Goal: Task Accomplishment & Management: Complete application form

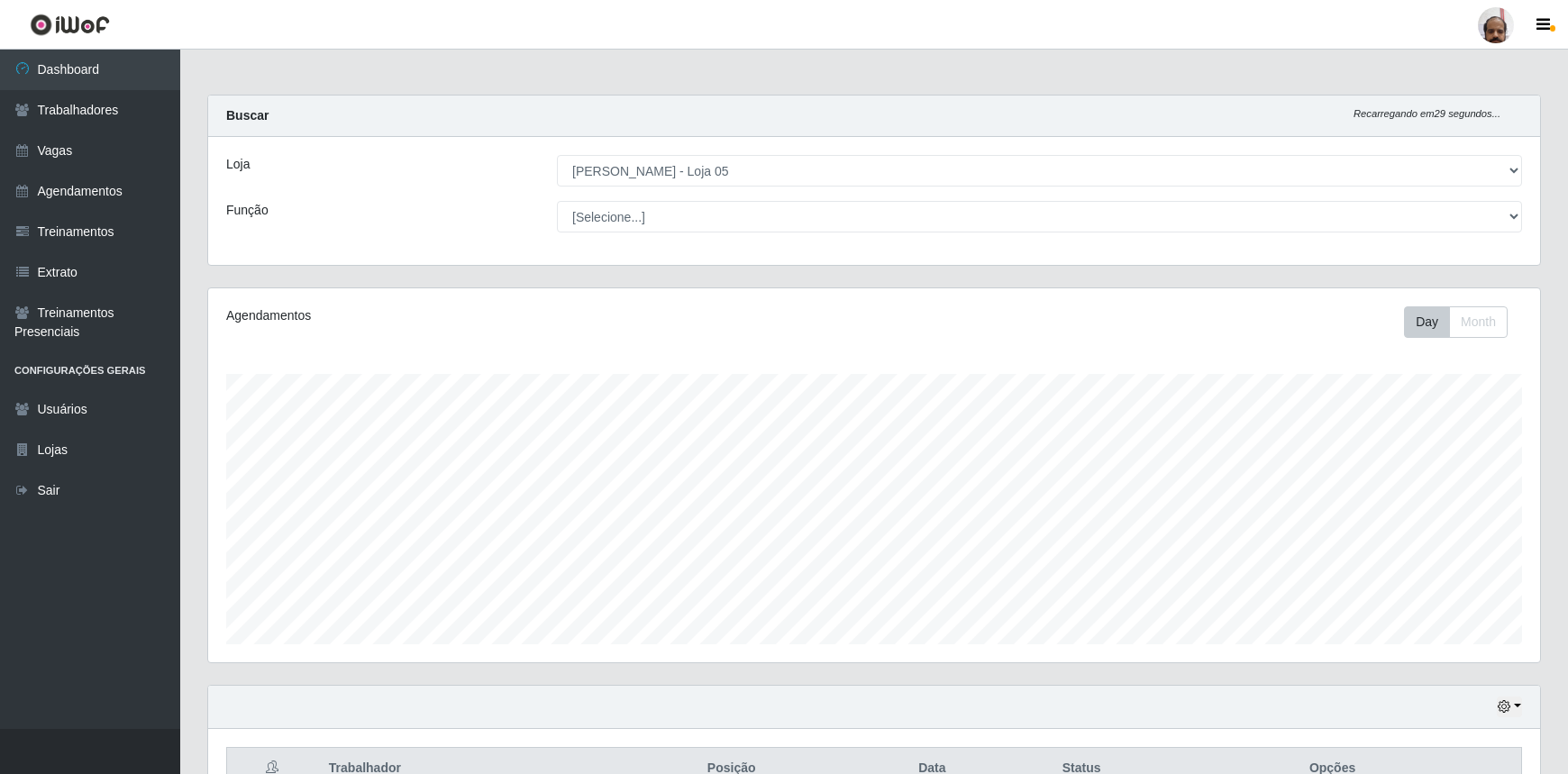
select select "252"
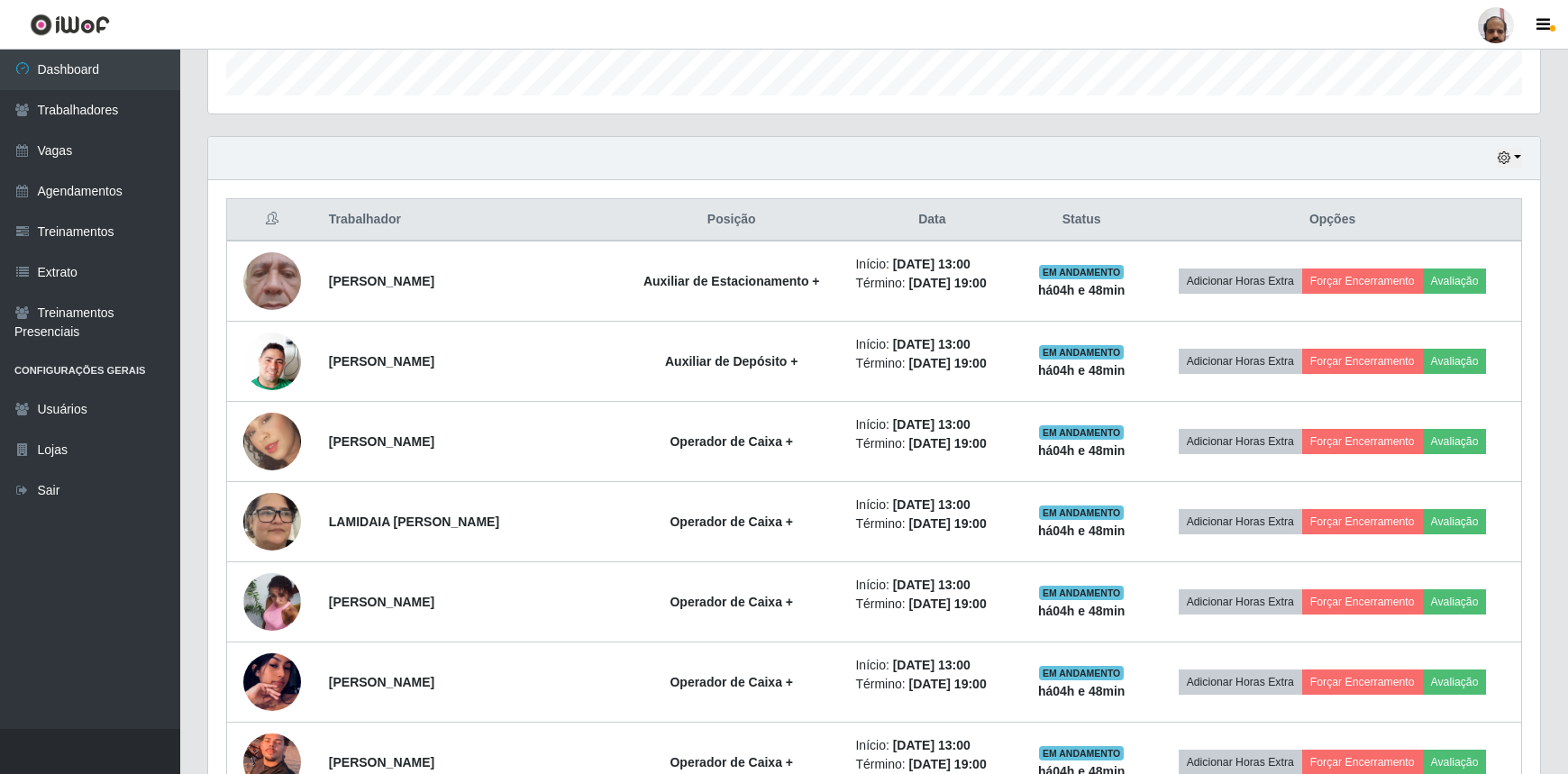
scroll to position [471, 0]
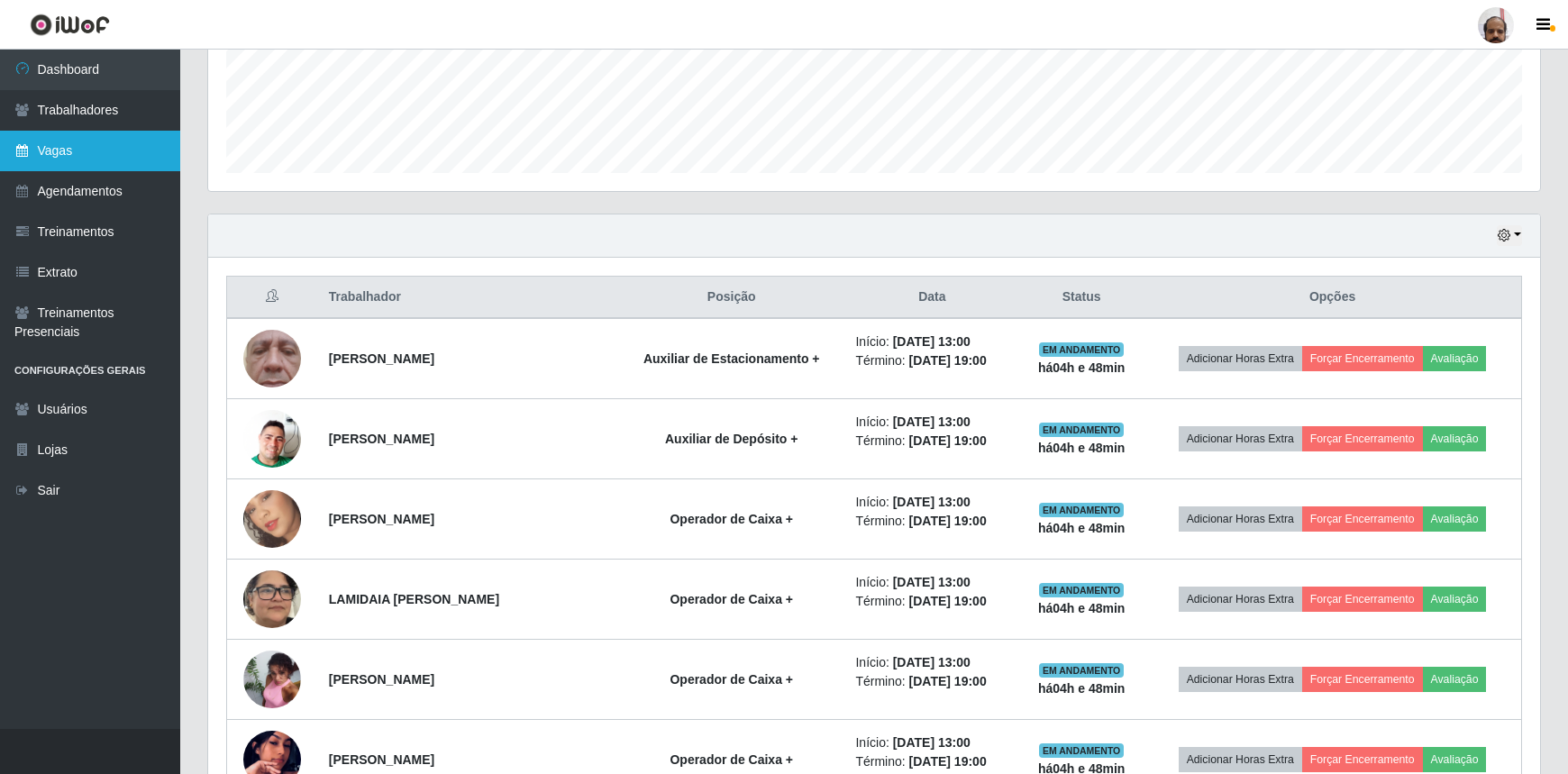
click at [85, 146] on link "Vagas" at bounding box center [90, 150] width 180 height 40
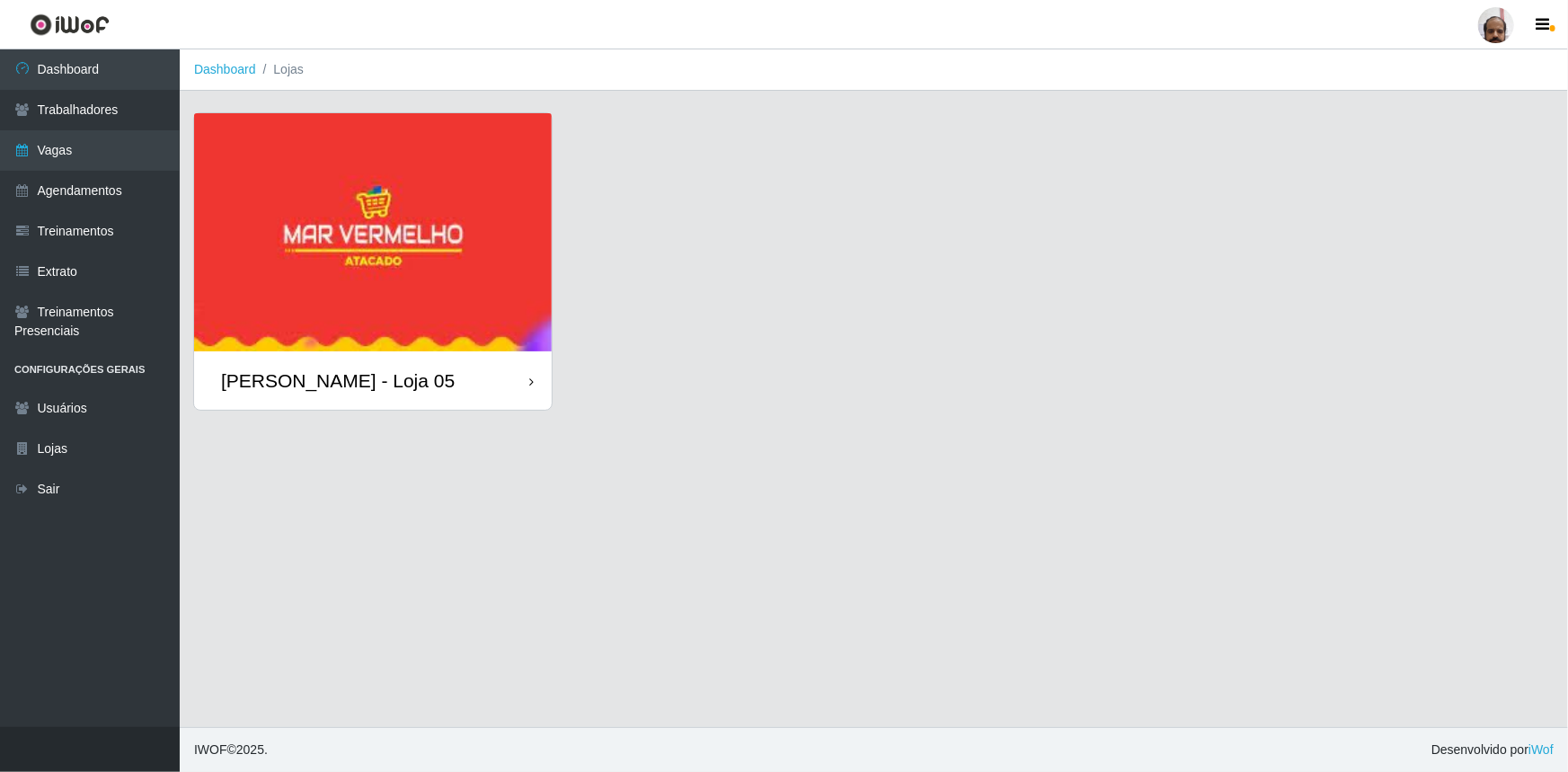
click at [413, 394] on div "[PERSON_NAME] - Loja 05" at bounding box center [373, 380] width 357 height 58
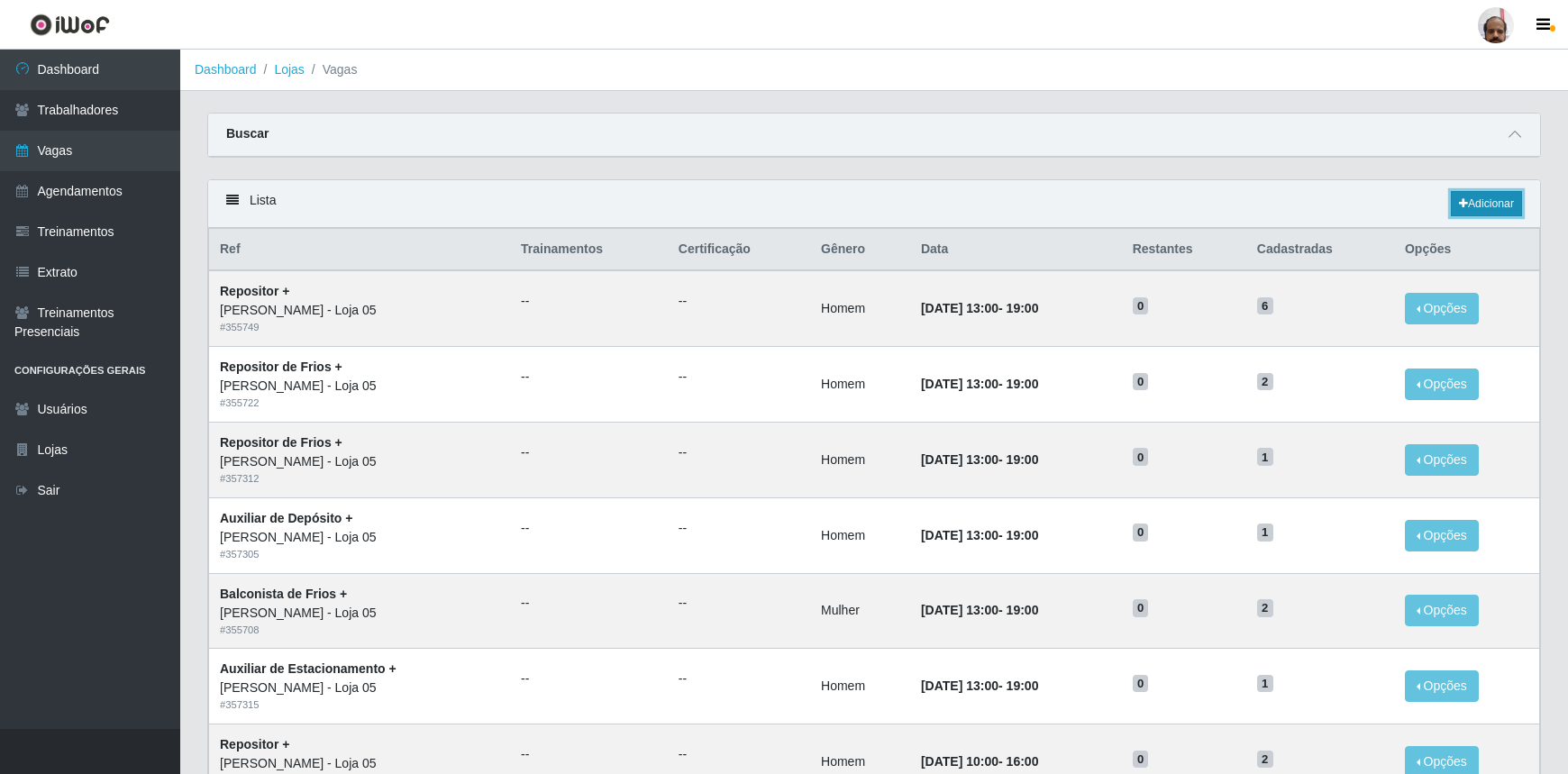
click at [1502, 206] on link "Adicionar" at bounding box center [1487, 203] width 71 height 25
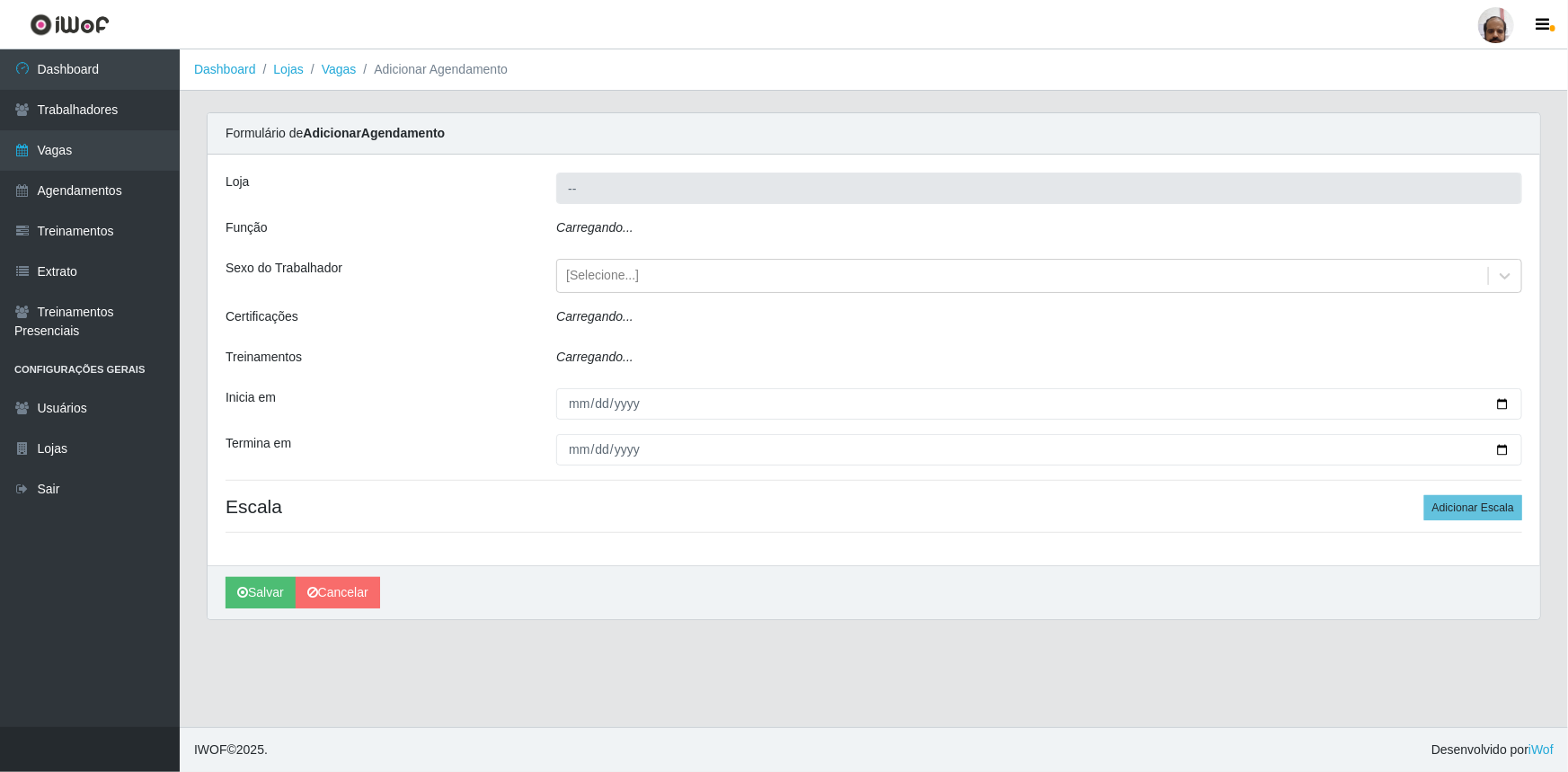
type input "[PERSON_NAME] - Loja 05"
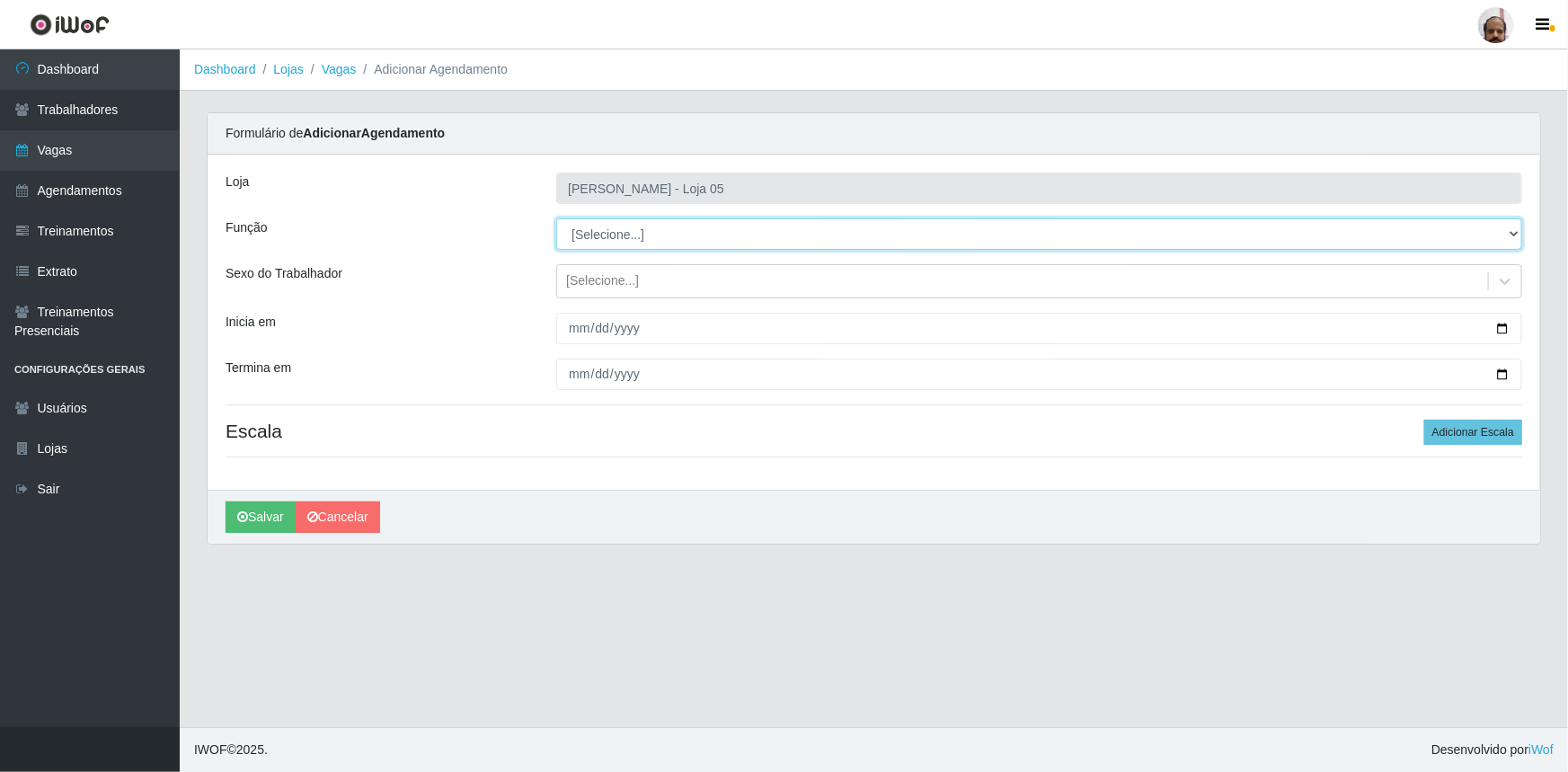
click at [1518, 234] on select "[Selecione...] ASG ASG + ASG ++ Auxiliar de Depósito Auxiliar de Depósito + Aux…" at bounding box center [1039, 234] width 966 height 32
select select "112"
click at [556, 219] on select "[Selecione...] ASG ASG + ASG ++ Auxiliar de Depósito Auxiliar de Depósito + Aux…" at bounding box center [1039, 234] width 966 height 32
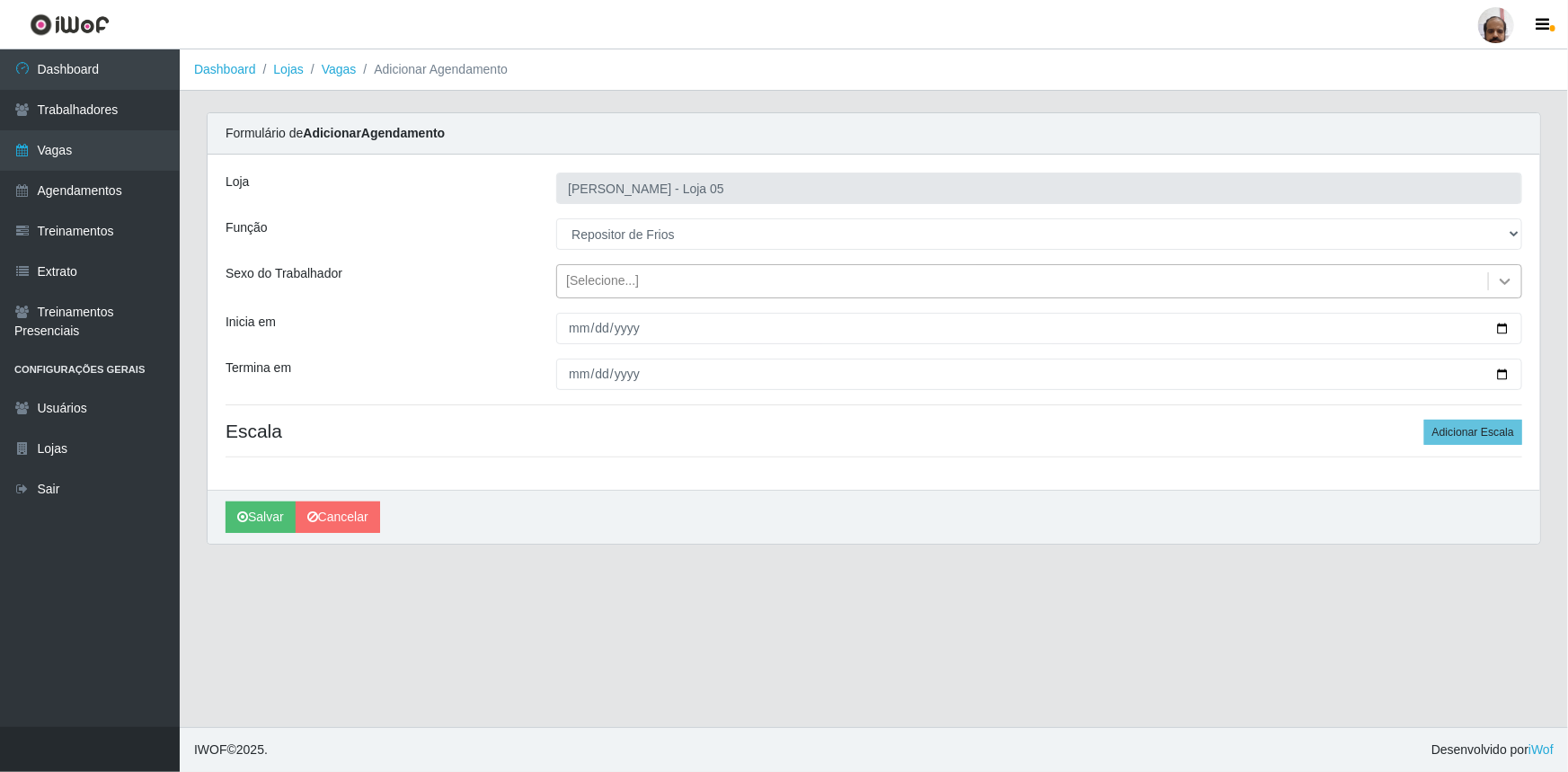
click at [1503, 281] on icon at bounding box center [1505, 282] width 11 height 7
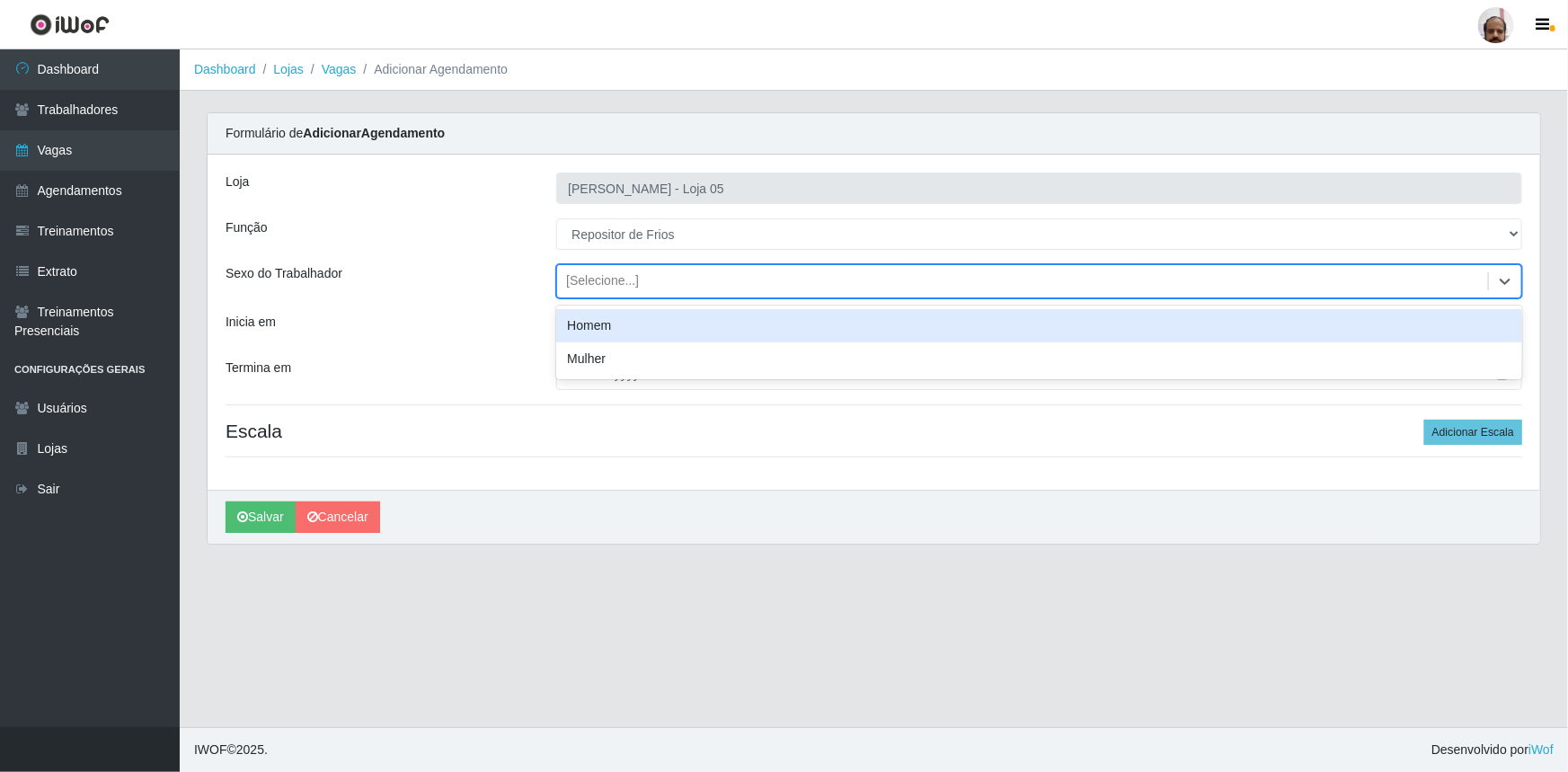
click at [622, 329] on div "Homem" at bounding box center [1039, 326] width 966 height 33
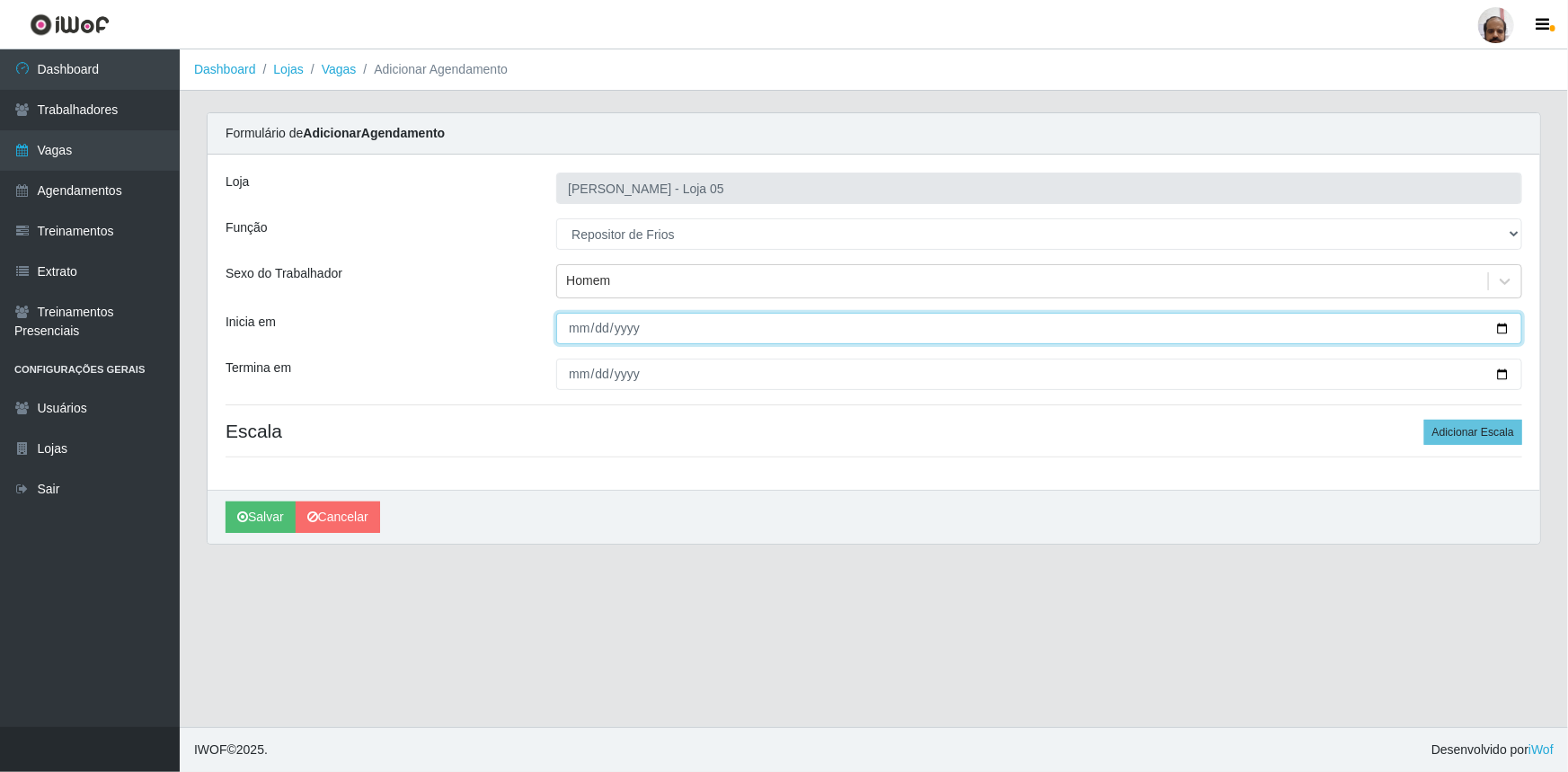
click at [1501, 324] on input "Inicia em" at bounding box center [1039, 328] width 966 height 32
type input "[DATE]"
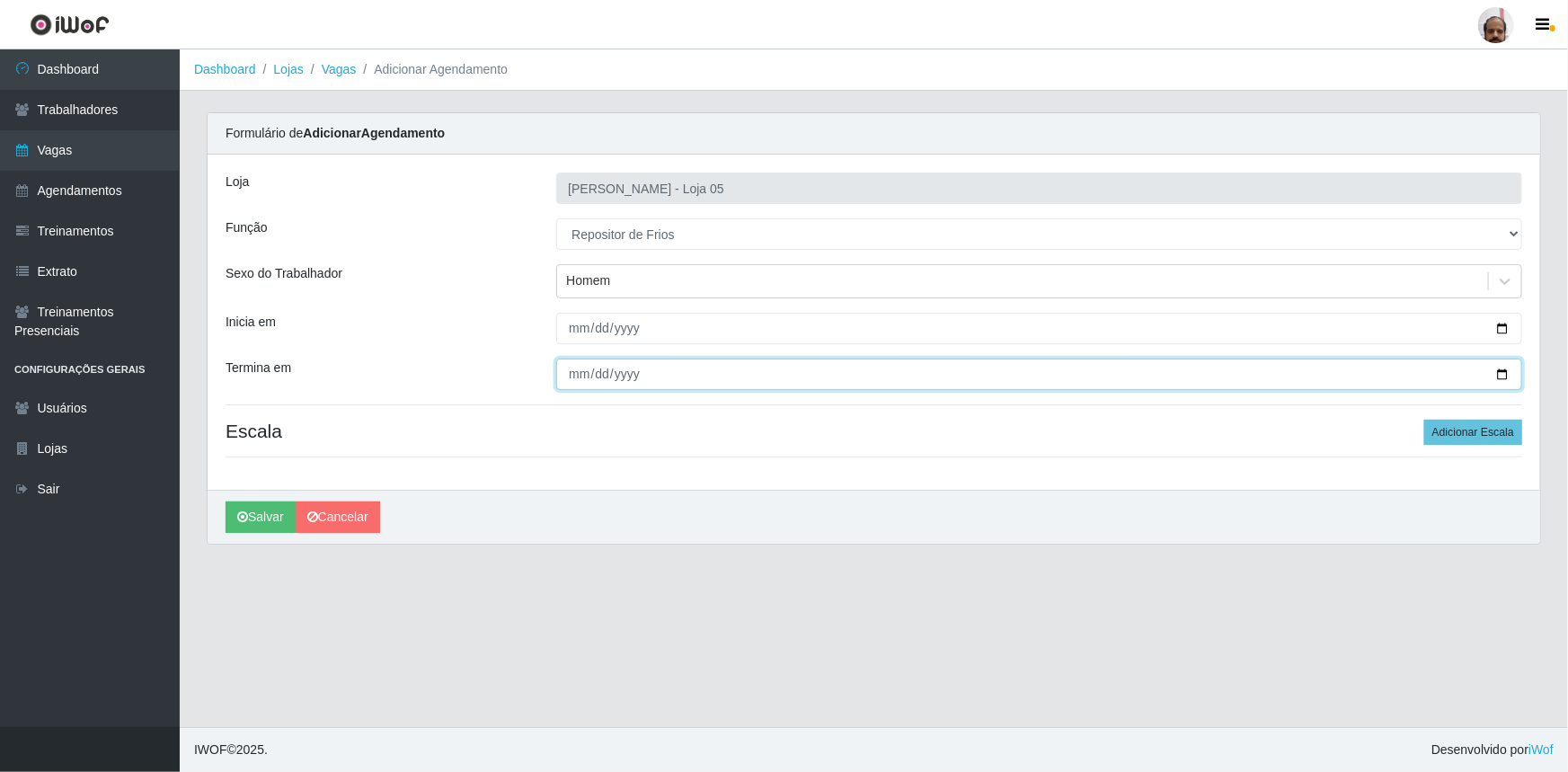
click at [1501, 370] on input "Termina em" at bounding box center [1039, 374] width 966 height 32
type input "[DATE]"
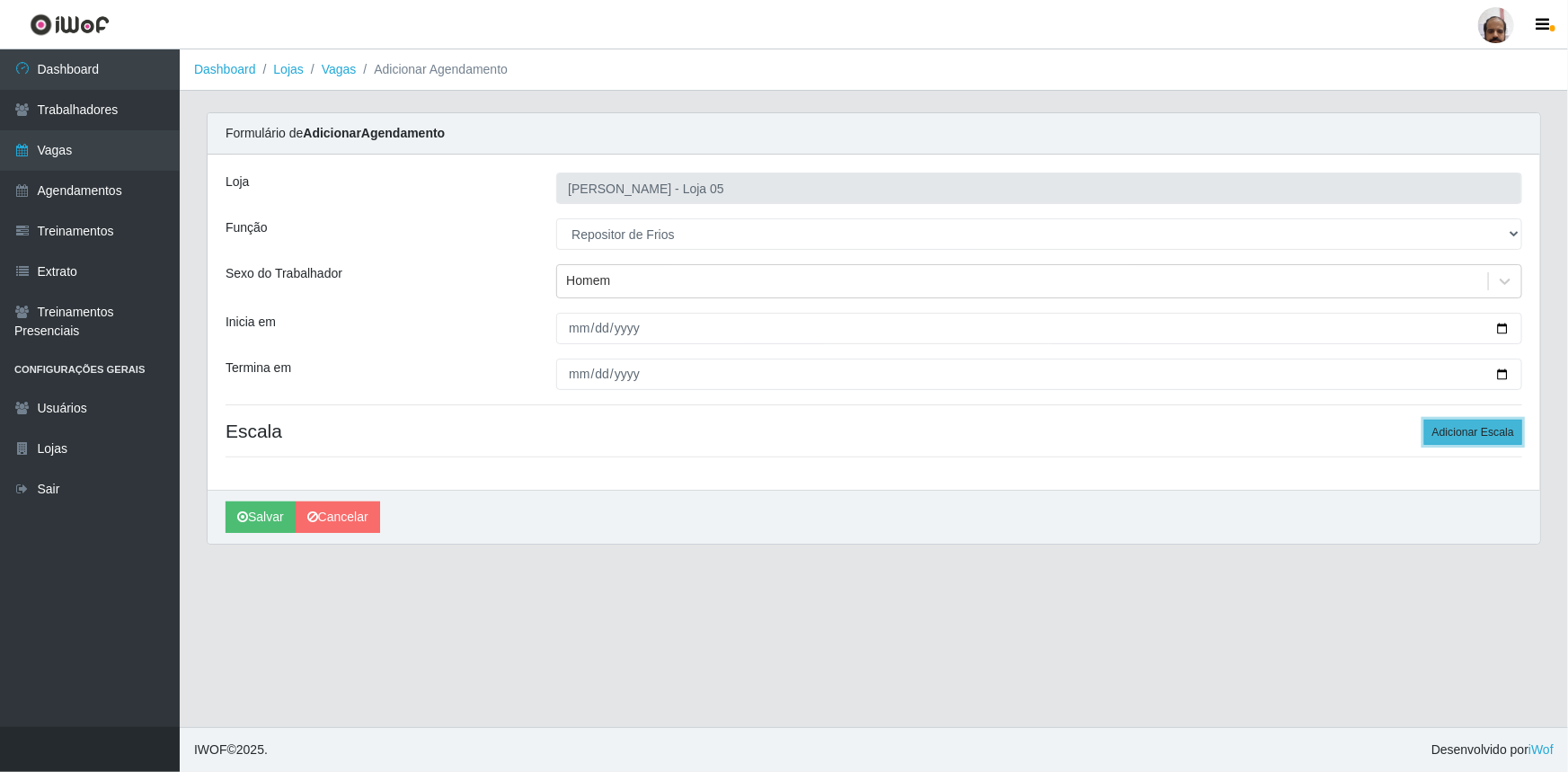
click at [1505, 436] on button "Adicionar Escala" at bounding box center [1473, 432] width 98 height 25
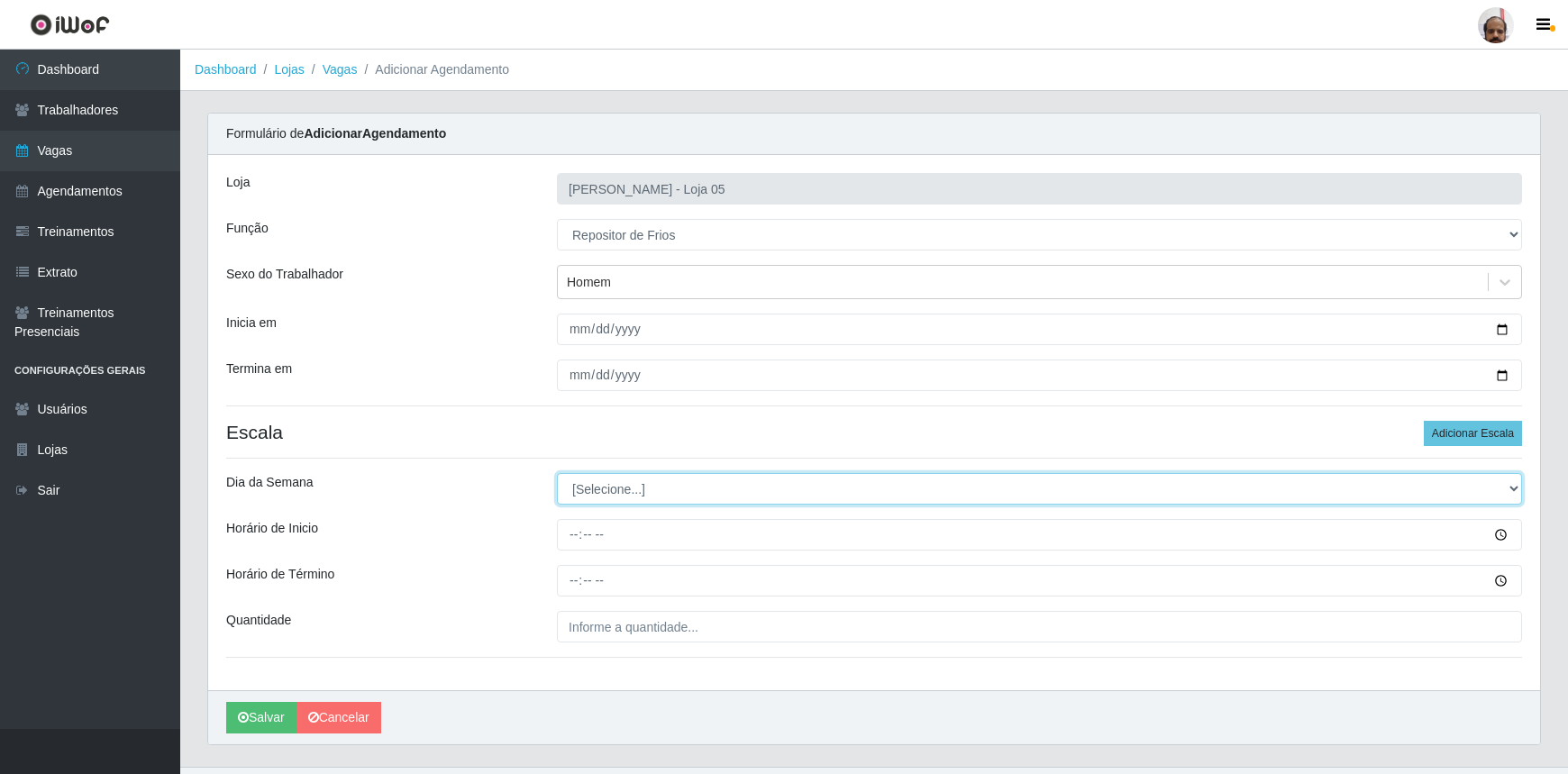
drag, startPoint x: 1511, startPoint y: 489, endPoint x: 1477, endPoint y: 493, distance: 34.2
click at [1511, 489] on select "[Selecione...] Segunda Terça Quarta Quinta Sexta Sábado Domingo" at bounding box center [1039, 489] width 965 height 32
select select "1"
click at [557, 473] on select "[Selecione...] Segunda Terça Quarta Quinta Sexta Sábado Domingo" at bounding box center [1039, 489] width 965 height 32
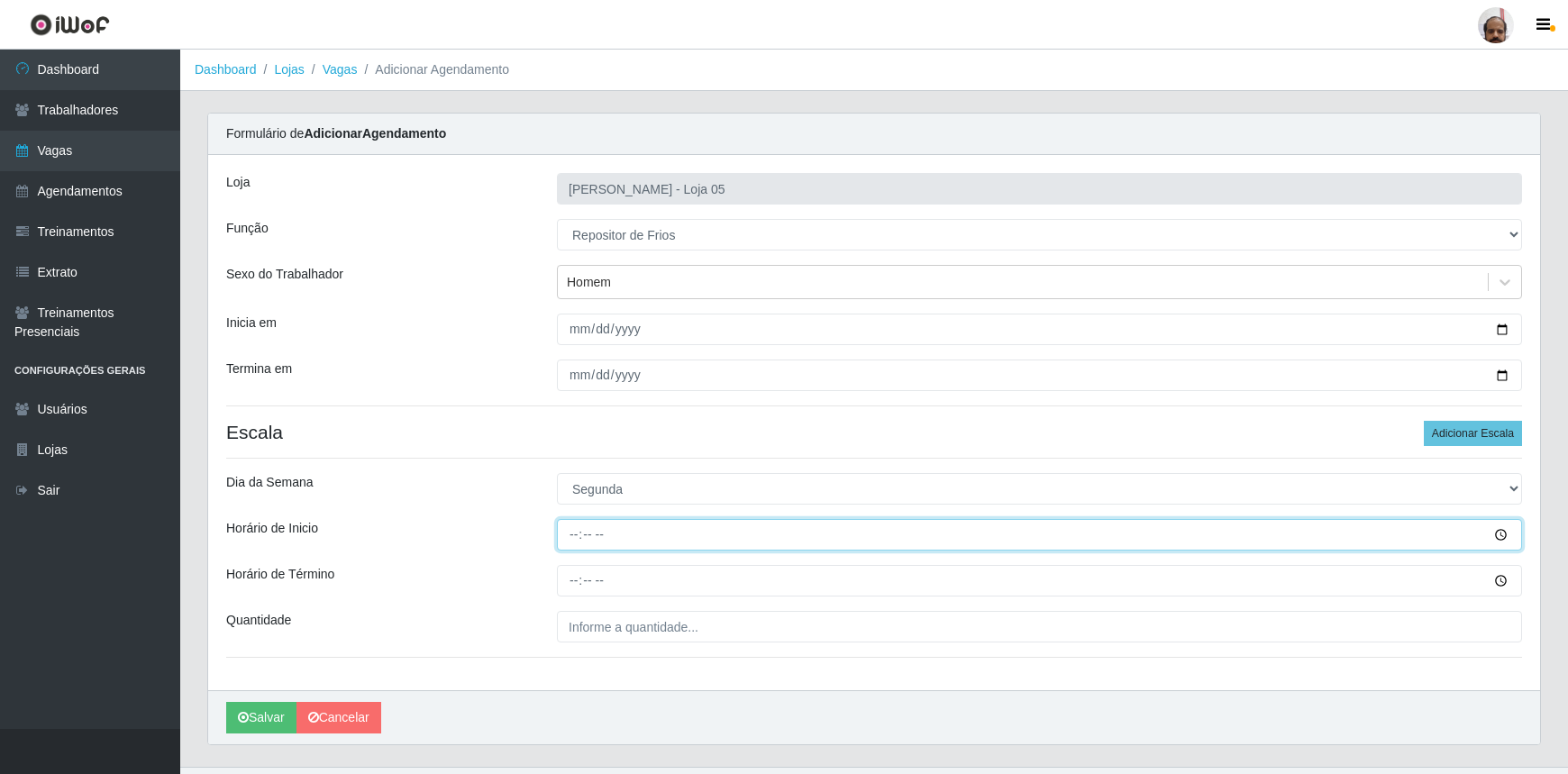
click at [580, 536] on input "Horário de Inicio" at bounding box center [1039, 535] width 965 height 32
type input "16:00"
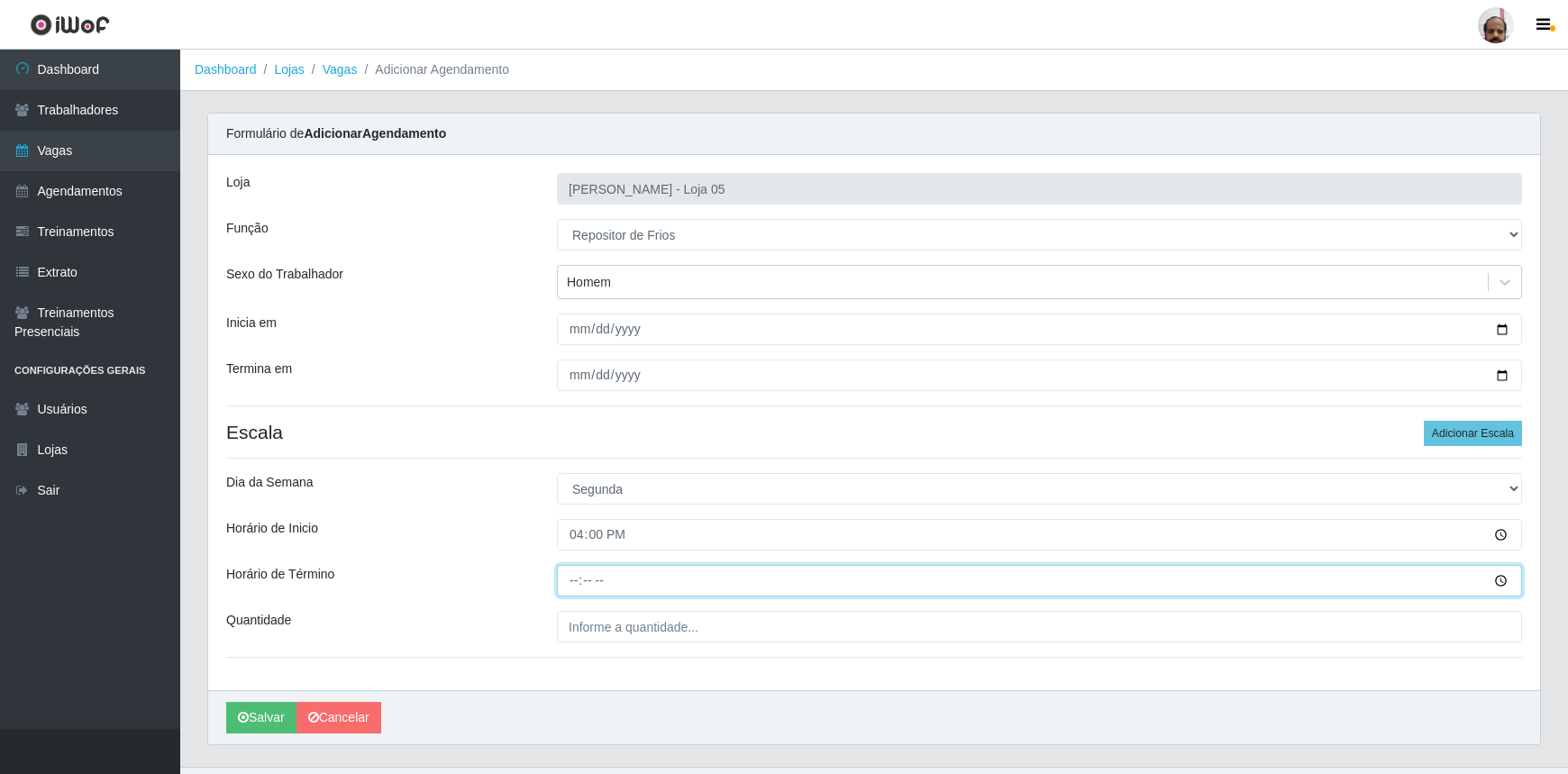
click at [571, 583] on input "Horário de Término" at bounding box center [1039, 580] width 965 height 32
type input "22:00"
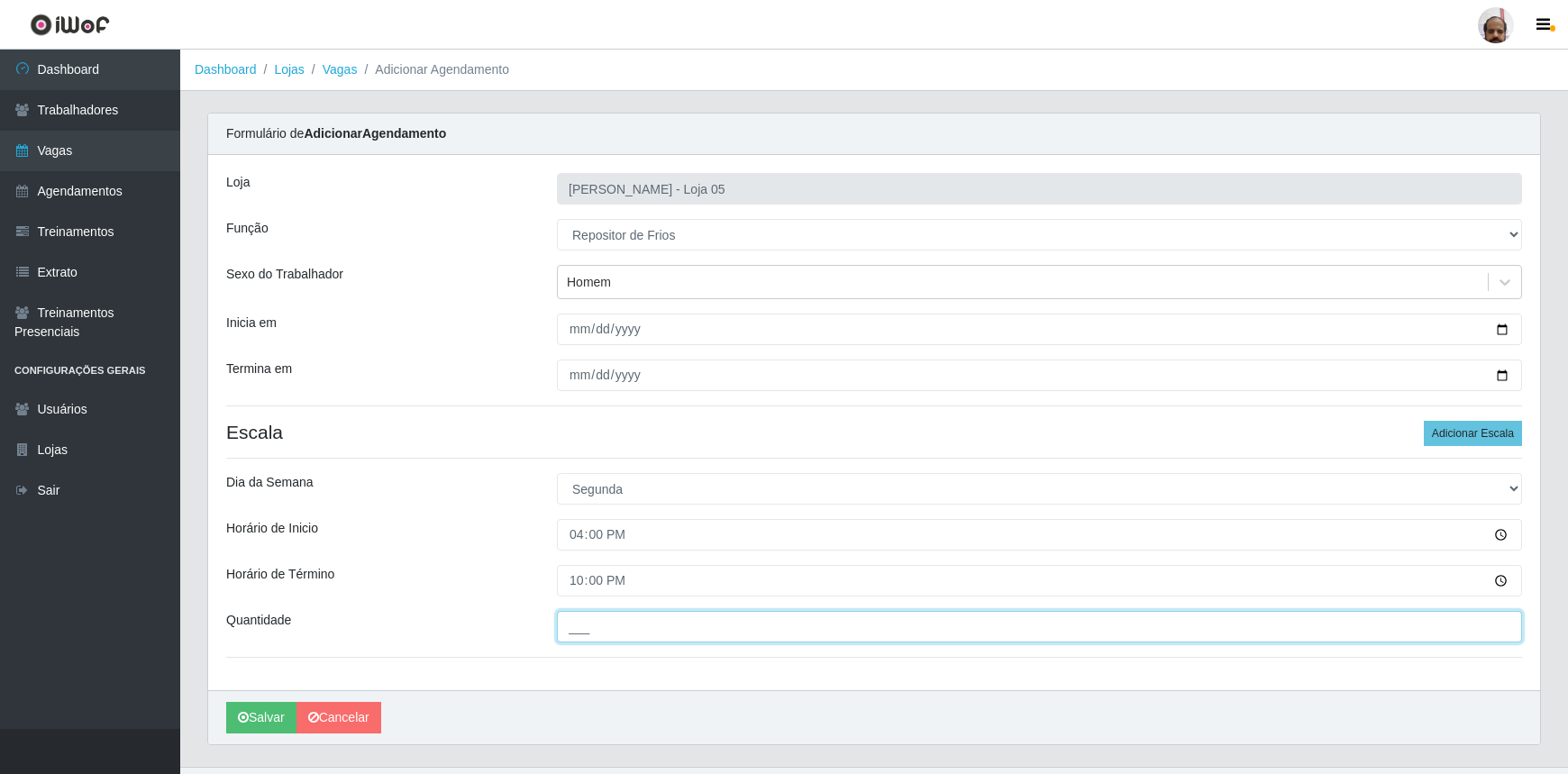
click at [587, 628] on input "___" at bounding box center [1039, 626] width 965 height 32
type input "1__"
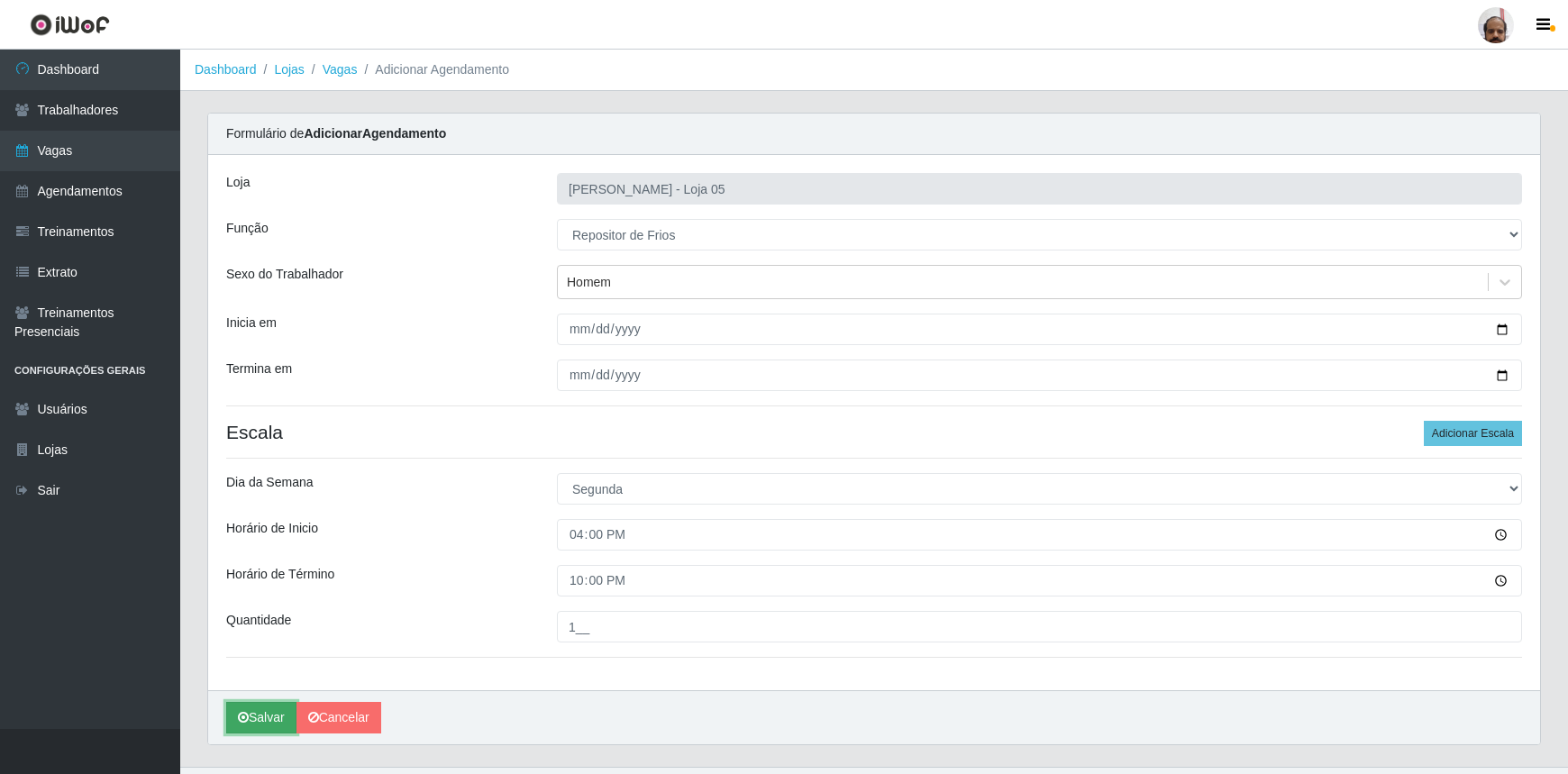
click at [251, 724] on button "Salvar" at bounding box center [261, 717] width 70 height 32
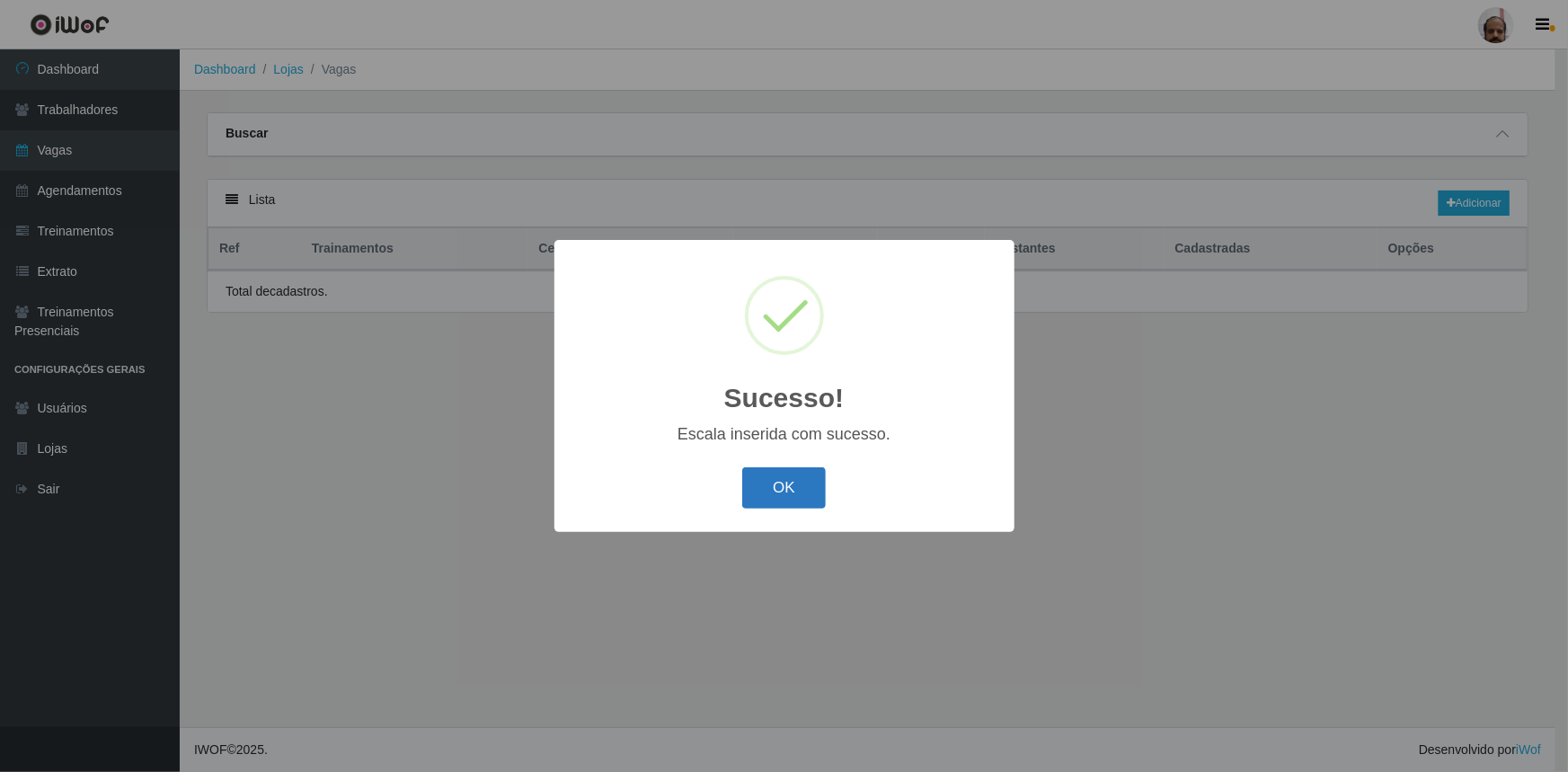
click at [773, 494] on button "OK" at bounding box center [784, 488] width 83 height 42
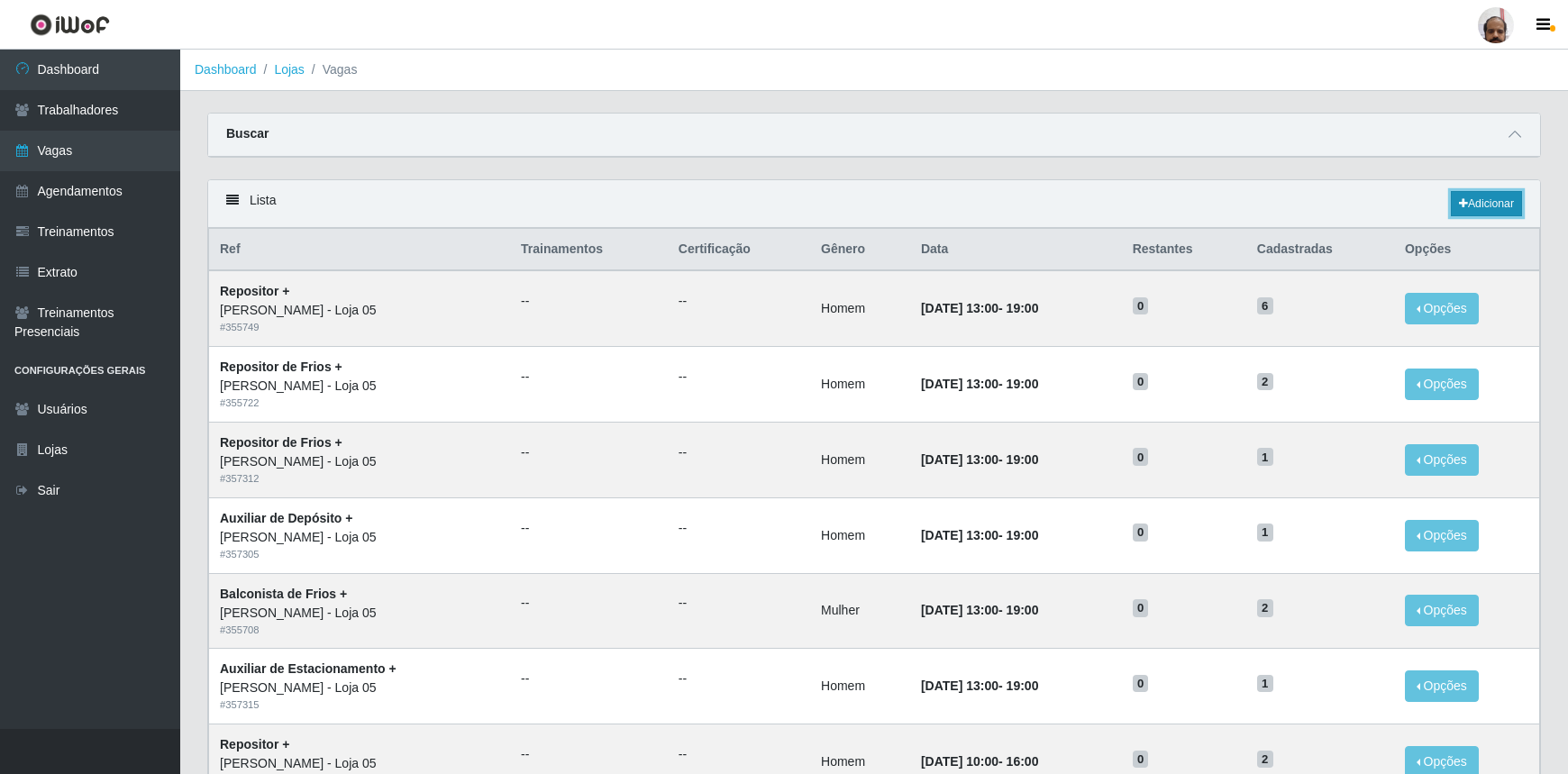
click at [1506, 205] on link "Adicionar" at bounding box center [1487, 203] width 71 height 25
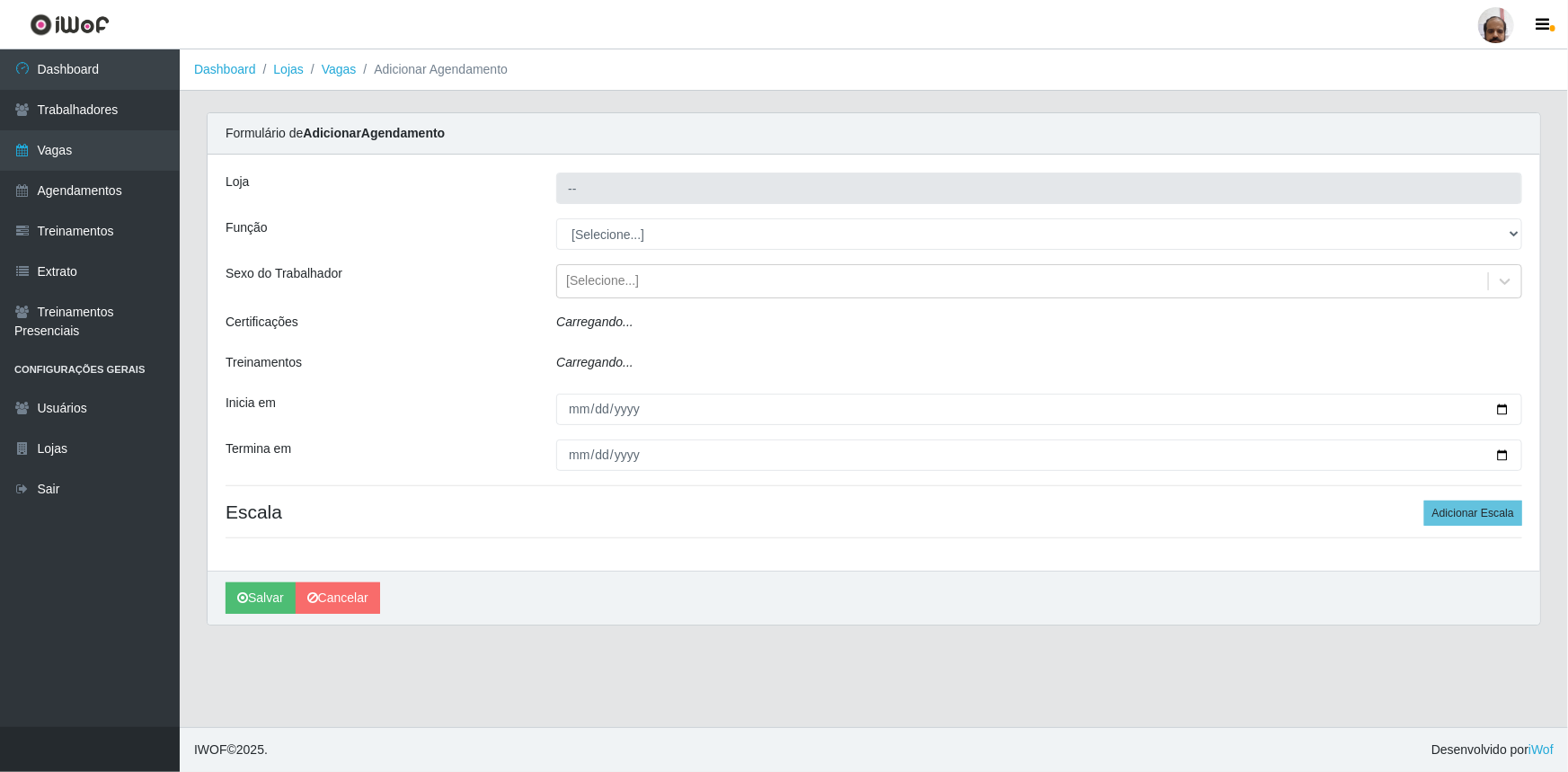
type input "[PERSON_NAME] - Loja 05"
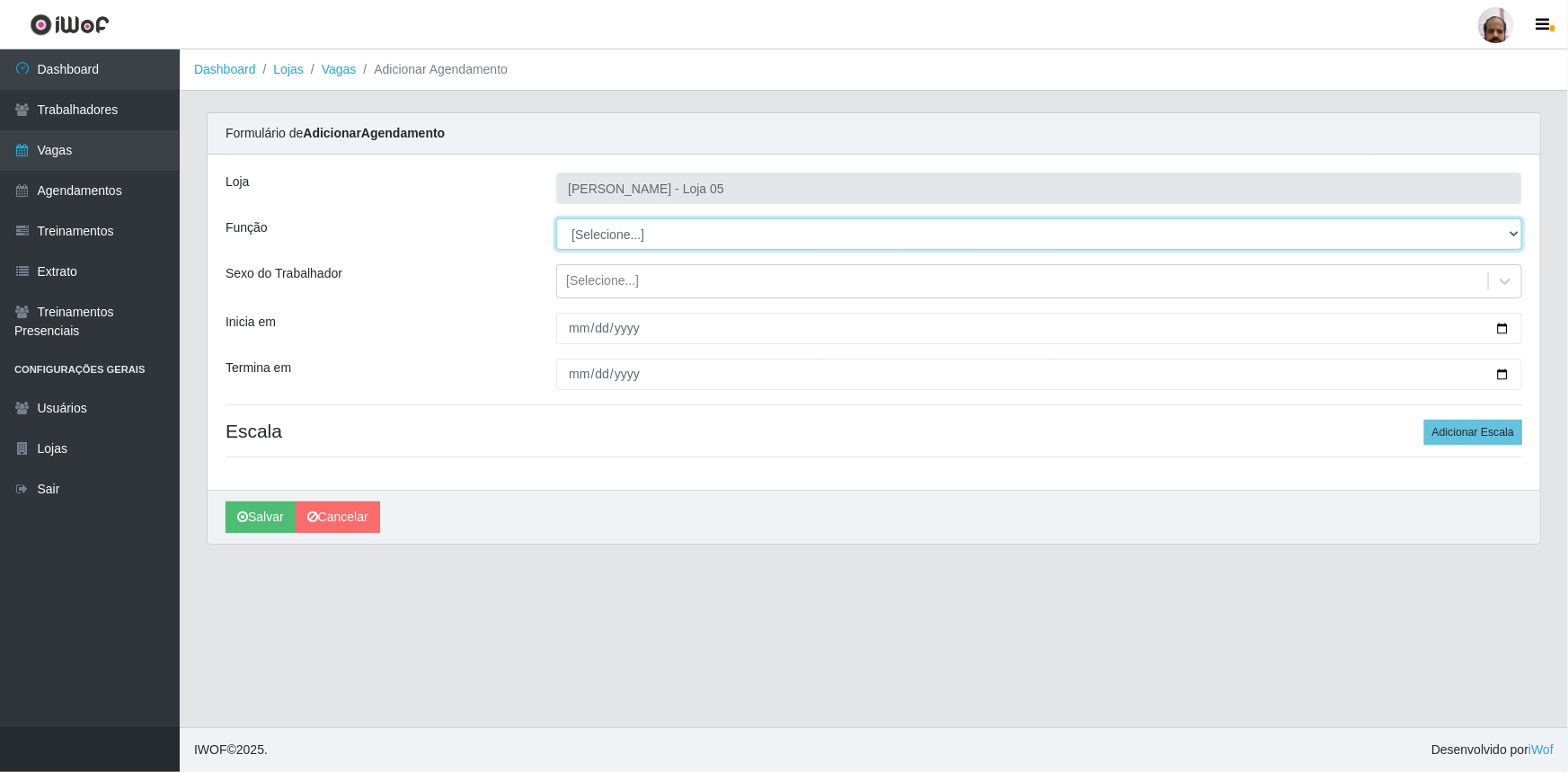
click at [1515, 234] on select "[Selecione...] ASG ASG + ASG ++ Auxiliar de Depósito Auxiliar de Depósito + Aux…" at bounding box center [1039, 234] width 966 height 32
select select "112"
click at [556, 219] on select "[Selecione...] ASG ASG + ASG ++ Auxiliar de Depósito Auxiliar de Depósito + Aux…" at bounding box center [1039, 234] width 966 height 32
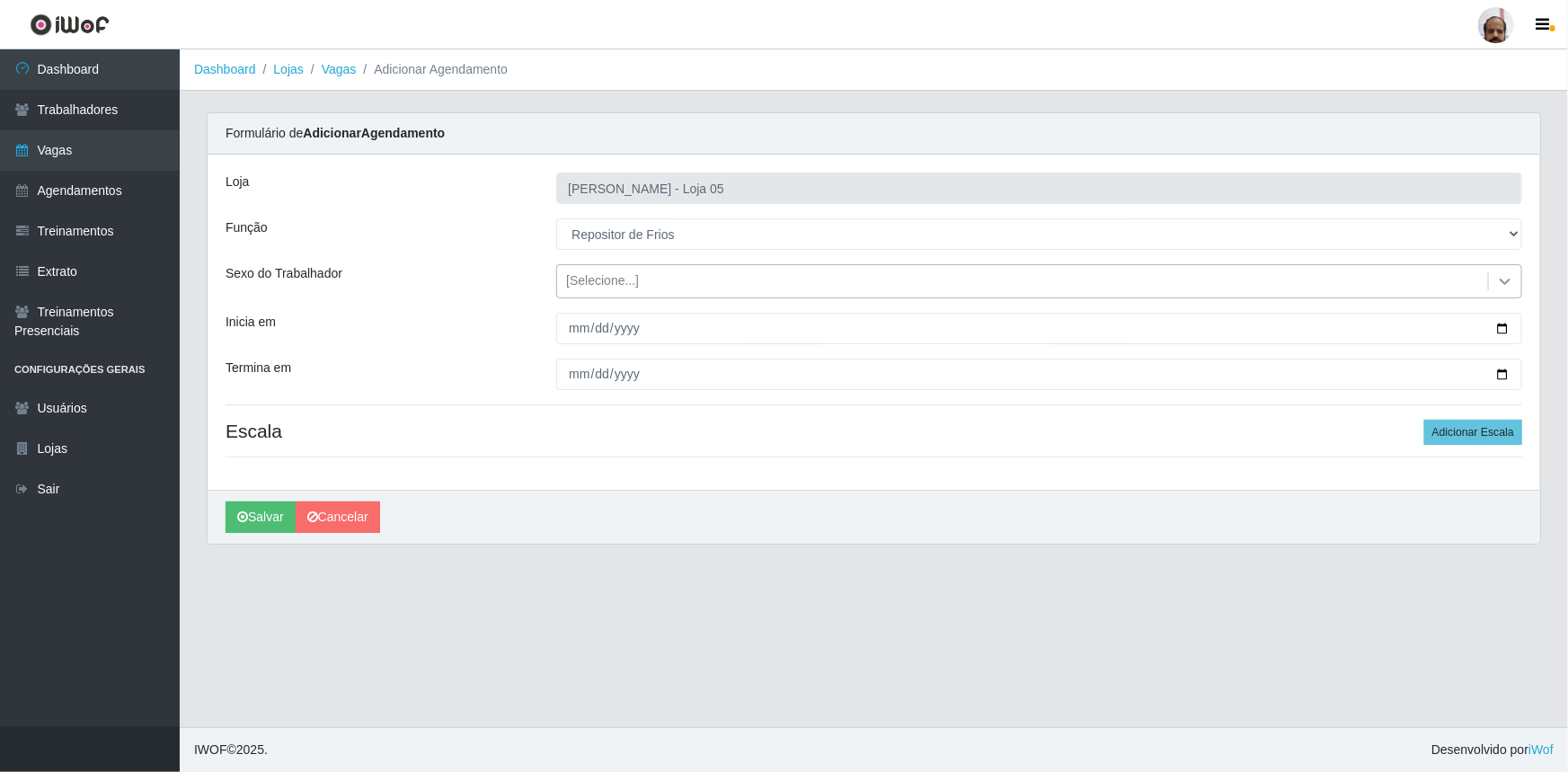
click at [1510, 282] on icon at bounding box center [1505, 281] width 18 height 18
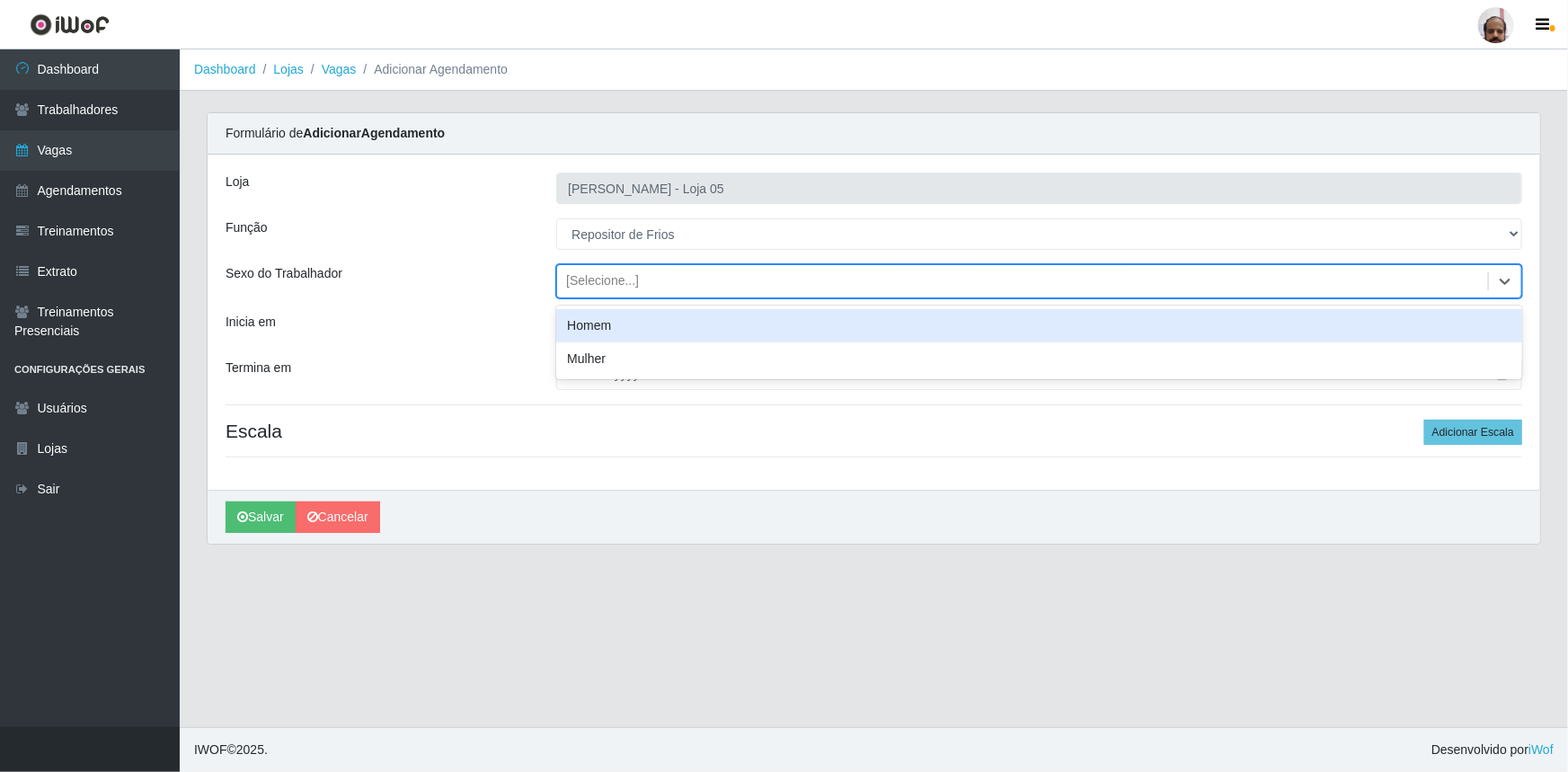
click at [568, 323] on div "Homem" at bounding box center [1039, 326] width 966 height 33
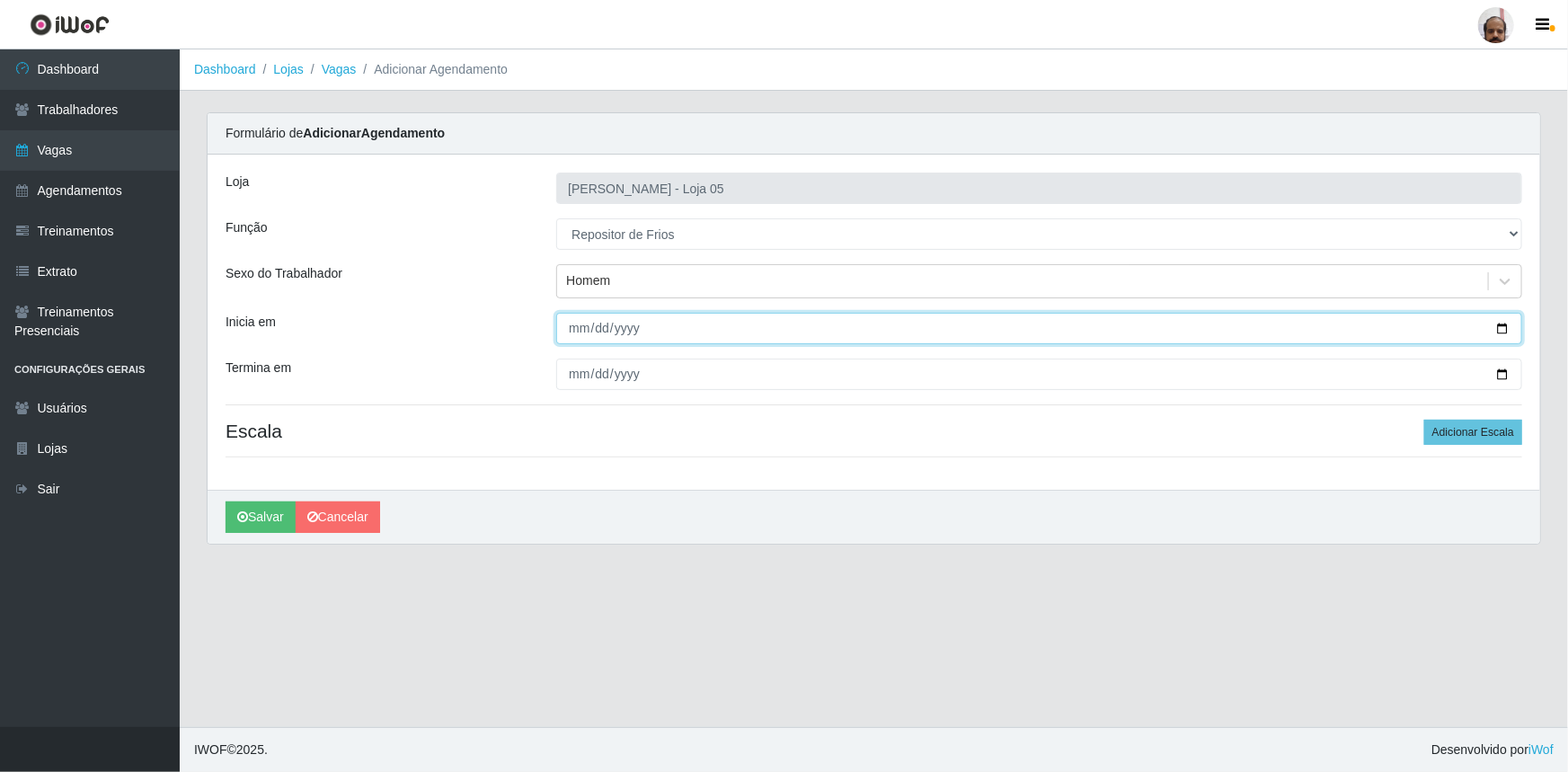
click at [1503, 330] on input "Inicia em" at bounding box center [1039, 328] width 966 height 32
type input "[DATE]"
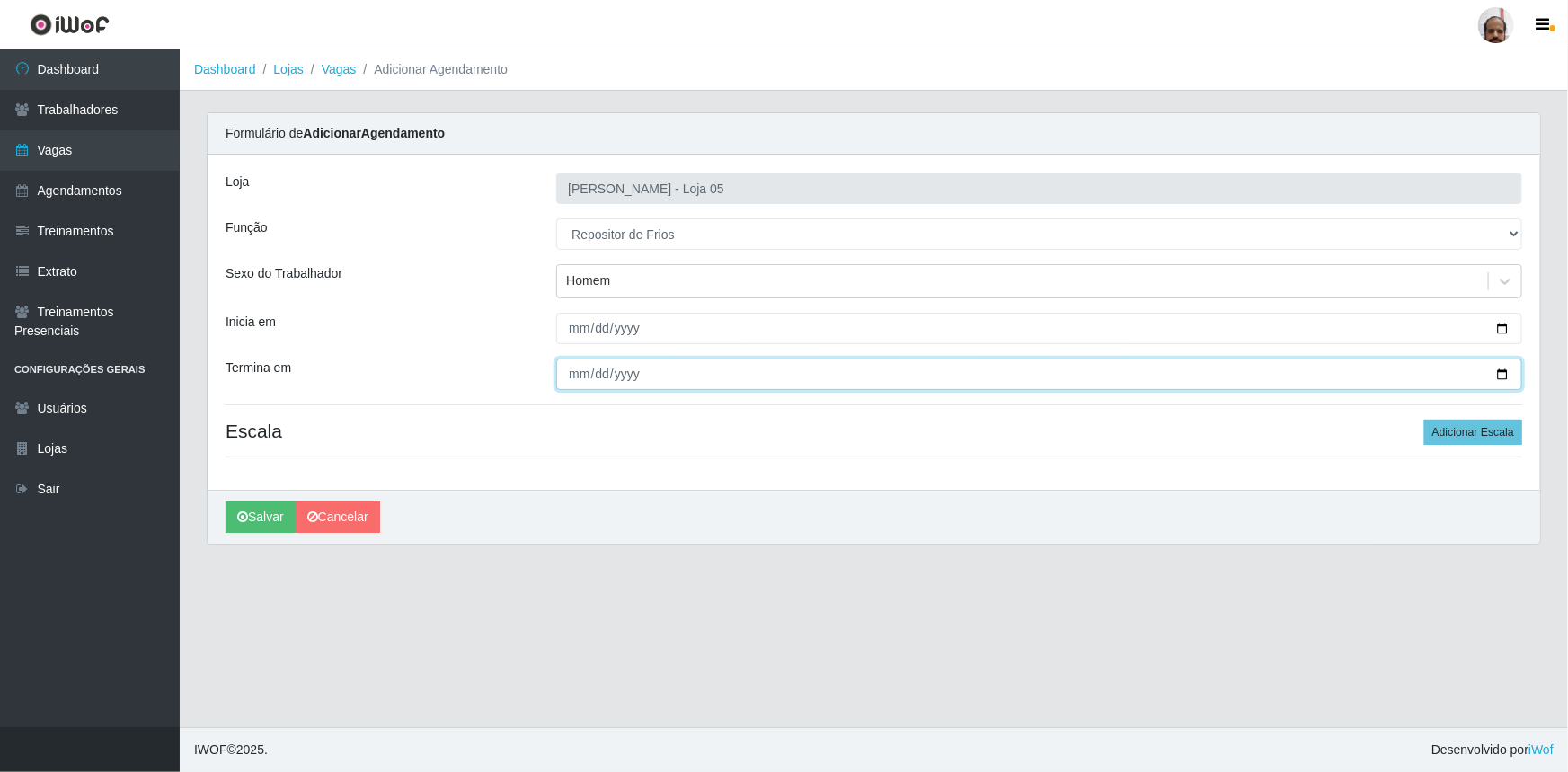
click at [1505, 379] on input "Termina em" at bounding box center [1039, 374] width 966 height 32
type input "[DATE]"
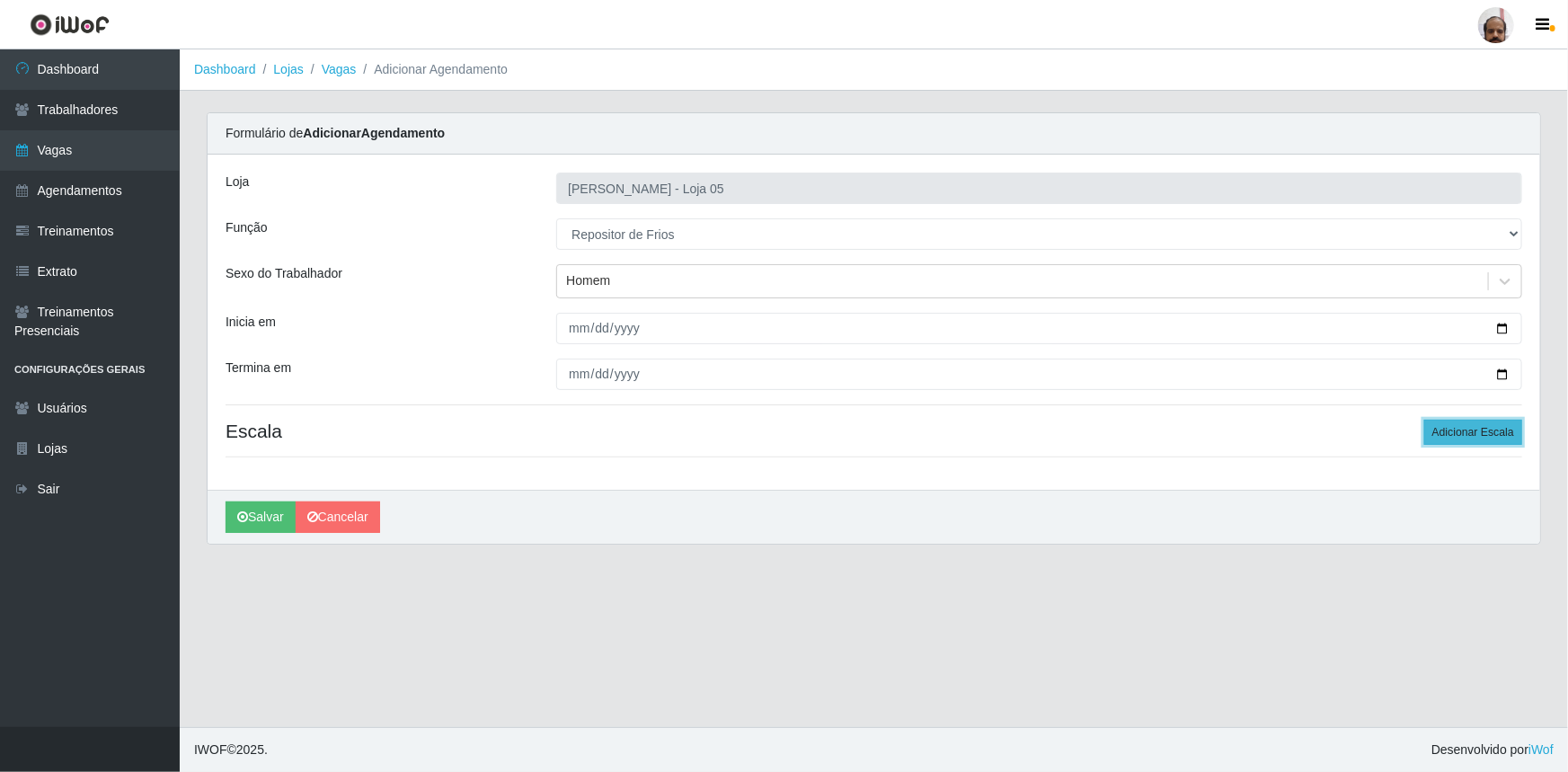
click at [1503, 431] on button "Adicionar Escala" at bounding box center [1473, 432] width 98 height 25
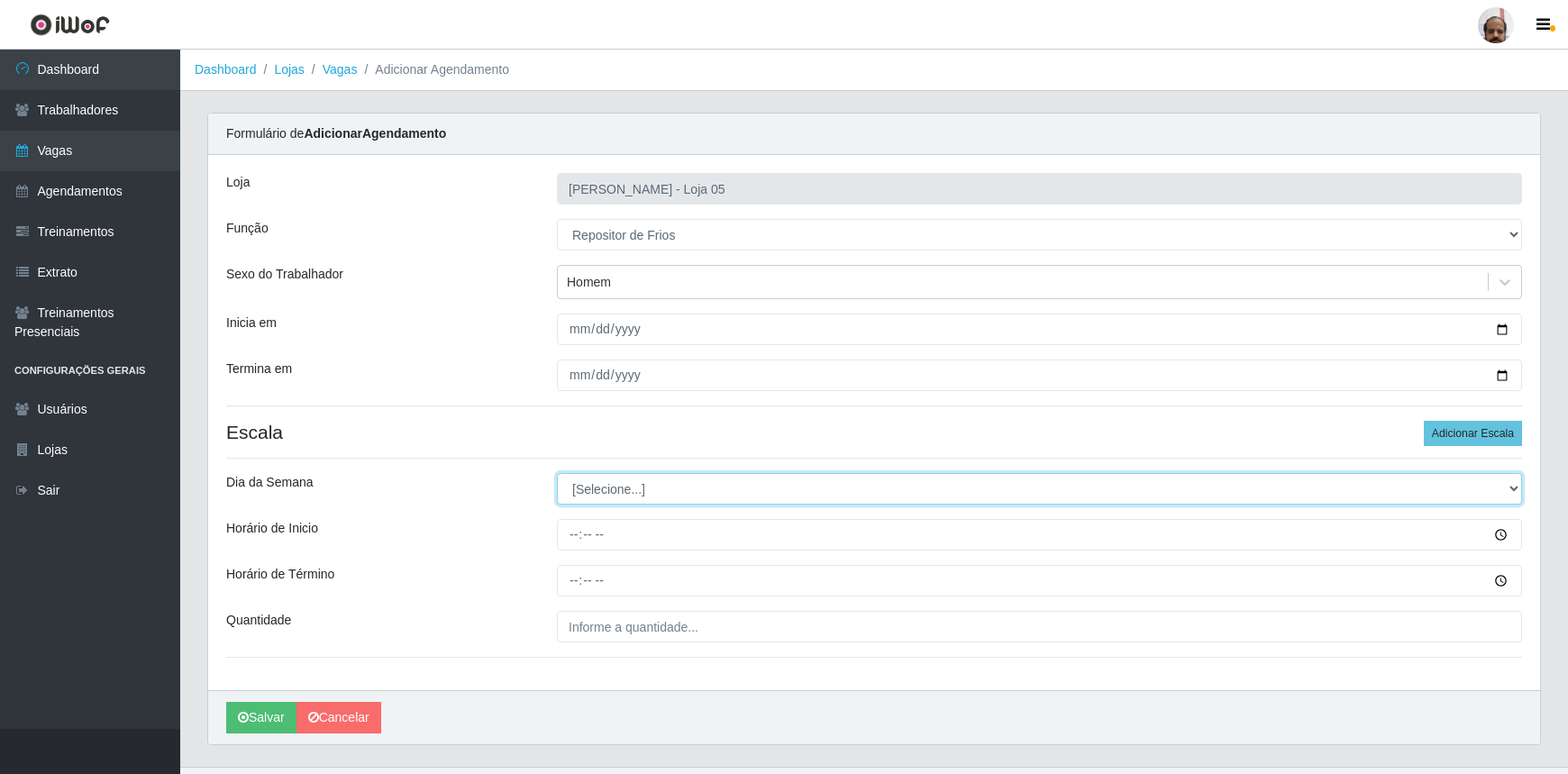
click at [1515, 489] on select "[Selecione...] Segunda Terça Quarta Quinta Sexta Sábado Domingo" at bounding box center [1039, 489] width 965 height 32
select select "2"
click at [557, 473] on select "[Selecione...] Segunda Terça Quarta Quinta Sexta Sábado Domingo" at bounding box center [1039, 489] width 965 height 32
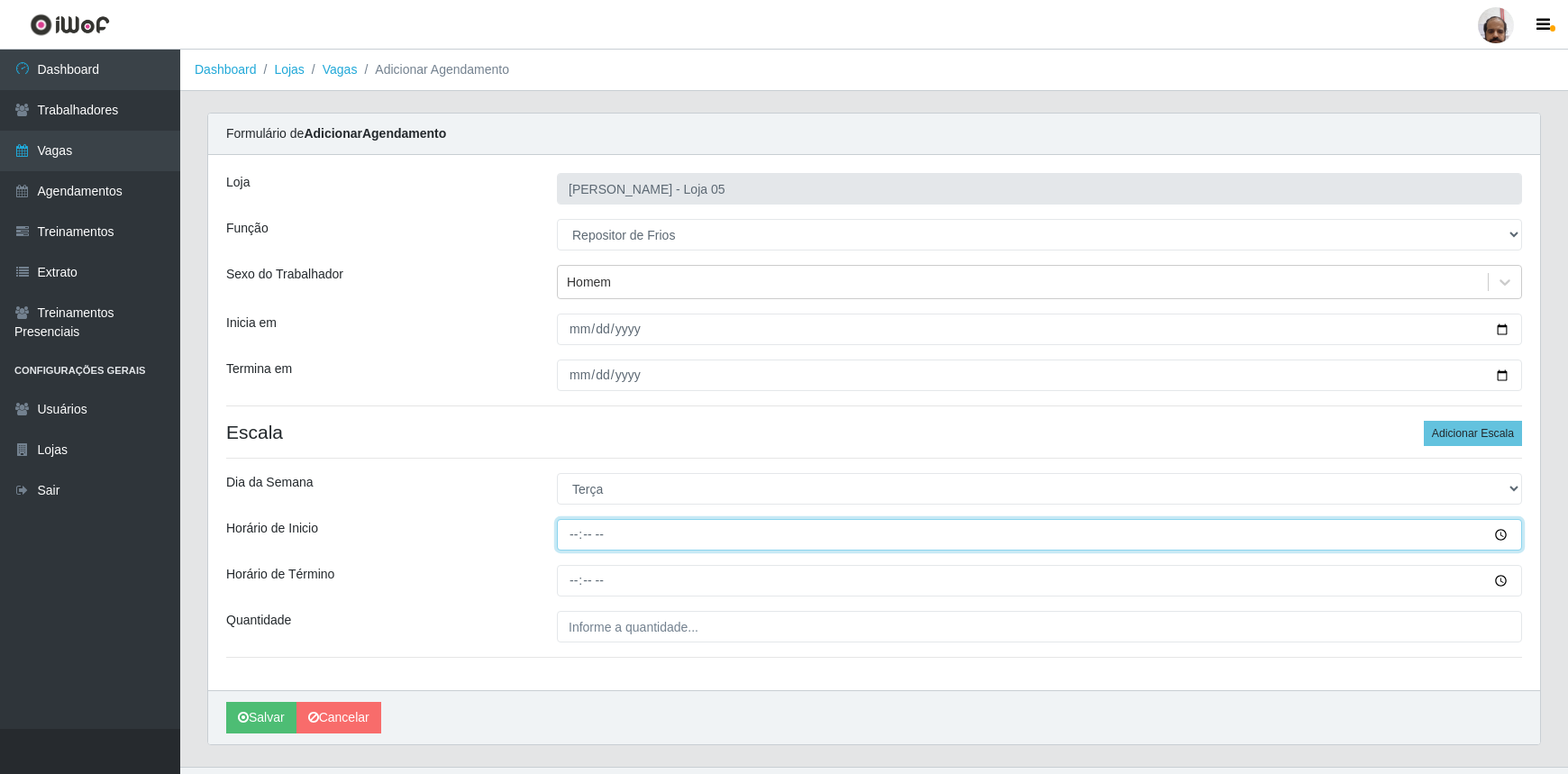
click at [568, 533] on input "Horário de Inicio" at bounding box center [1039, 535] width 965 height 32
type input "16:00"
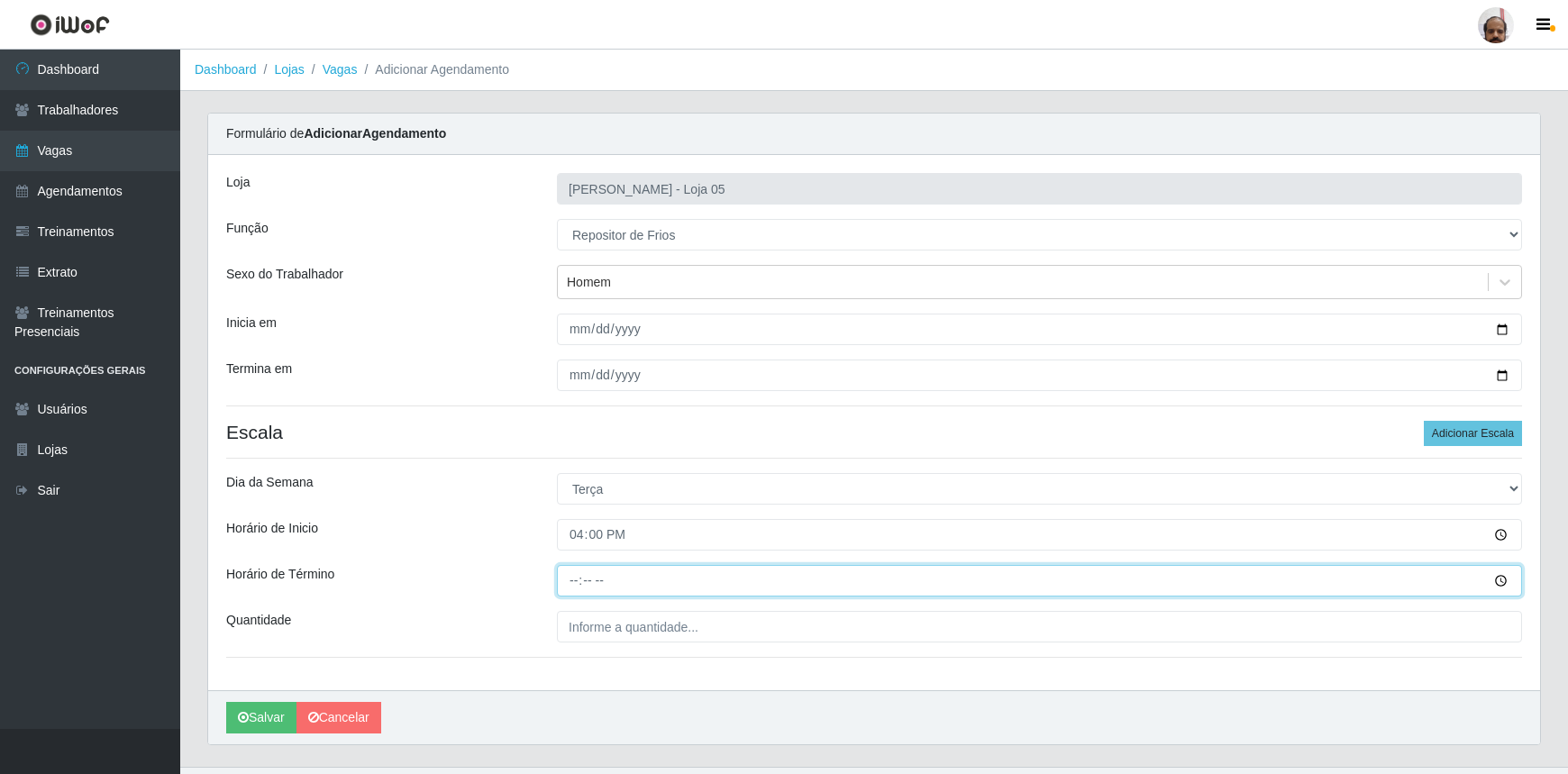
click at [566, 581] on input "Horário de Término" at bounding box center [1039, 580] width 965 height 32
type input "22:00"
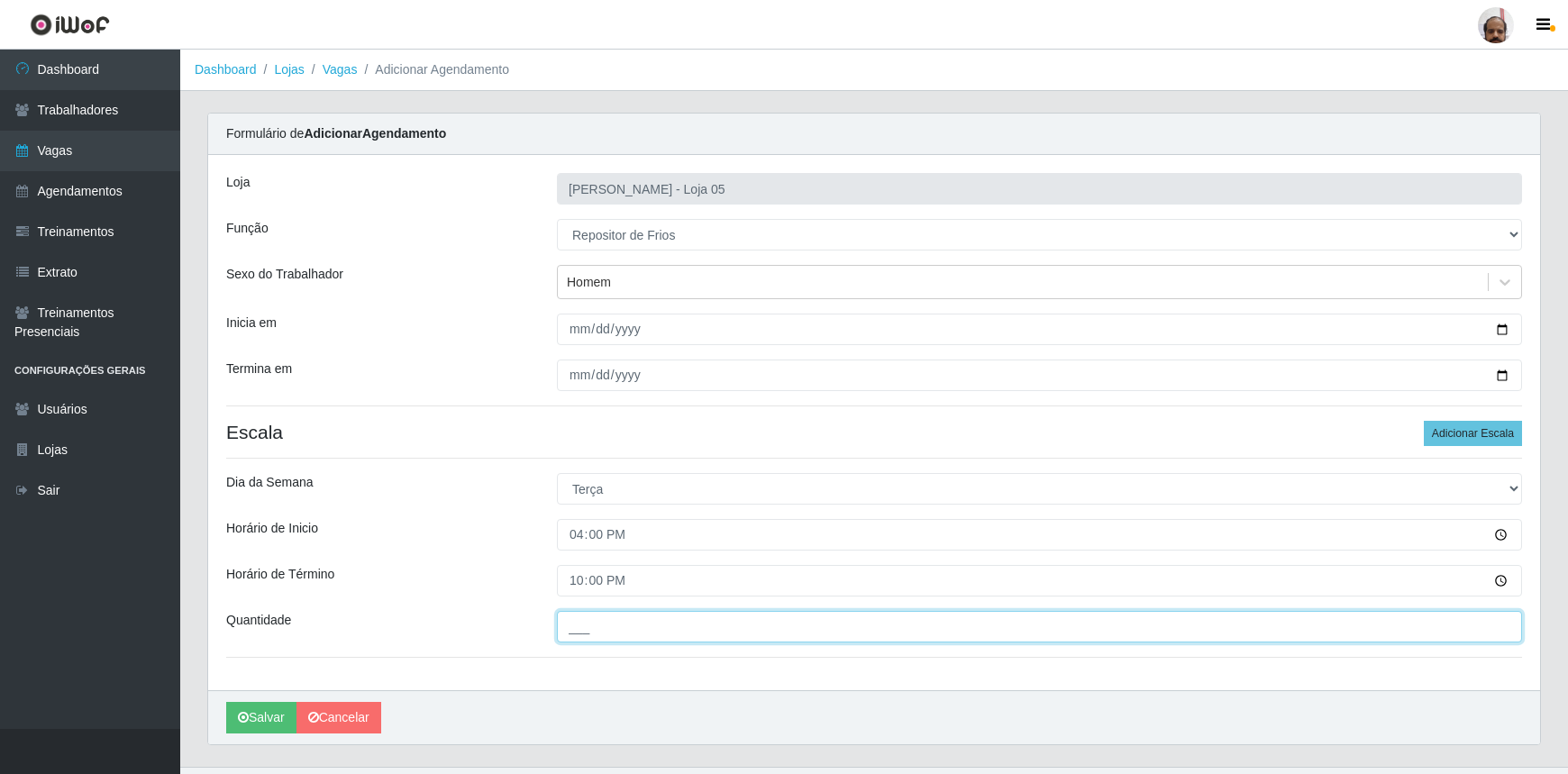
click at [583, 631] on input "___" at bounding box center [1039, 626] width 965 height 32
type input "1__"
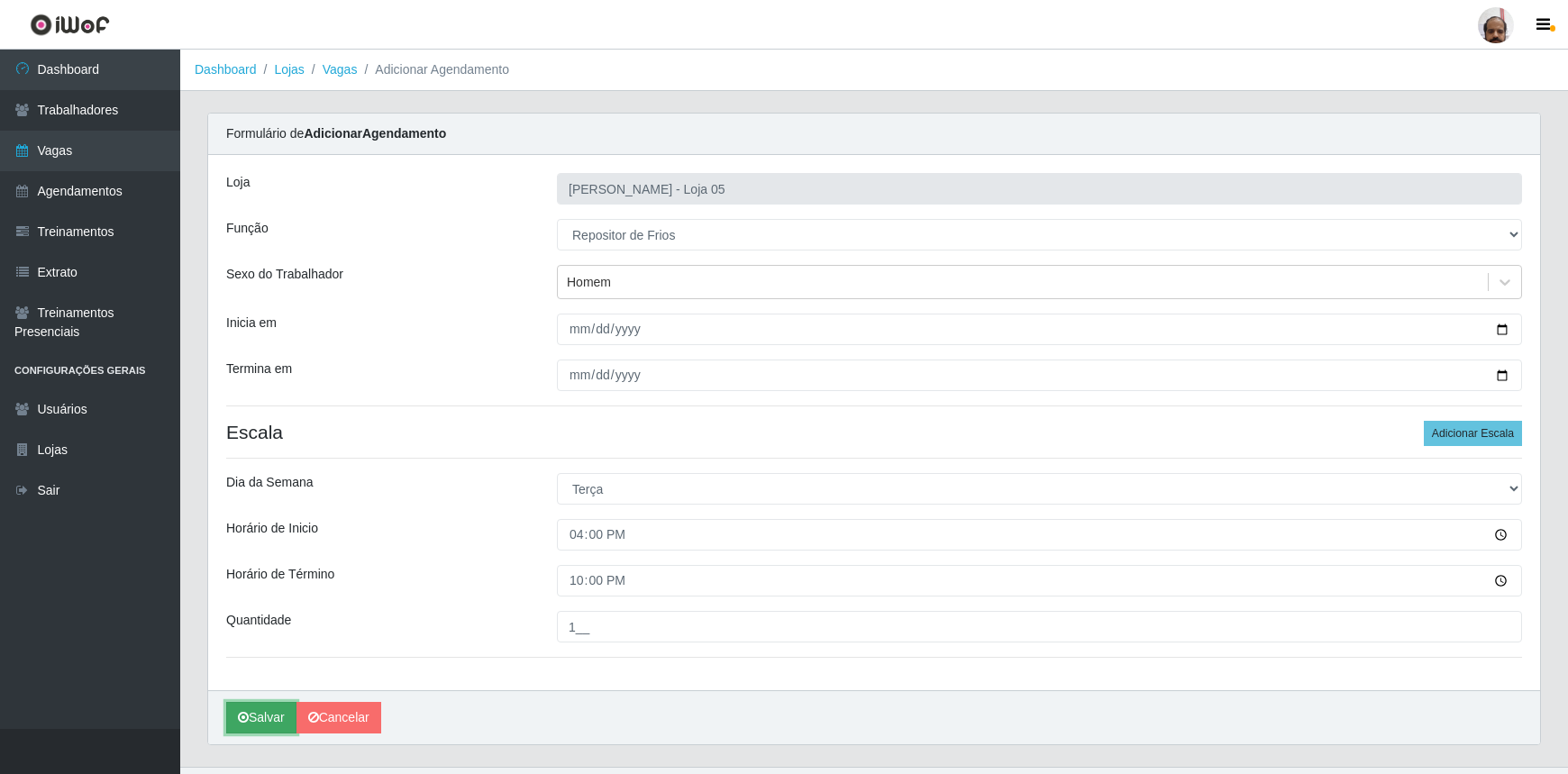
click at [273, 714] on button "Salvar" at bounding box center [261, 717] width 70 height 32
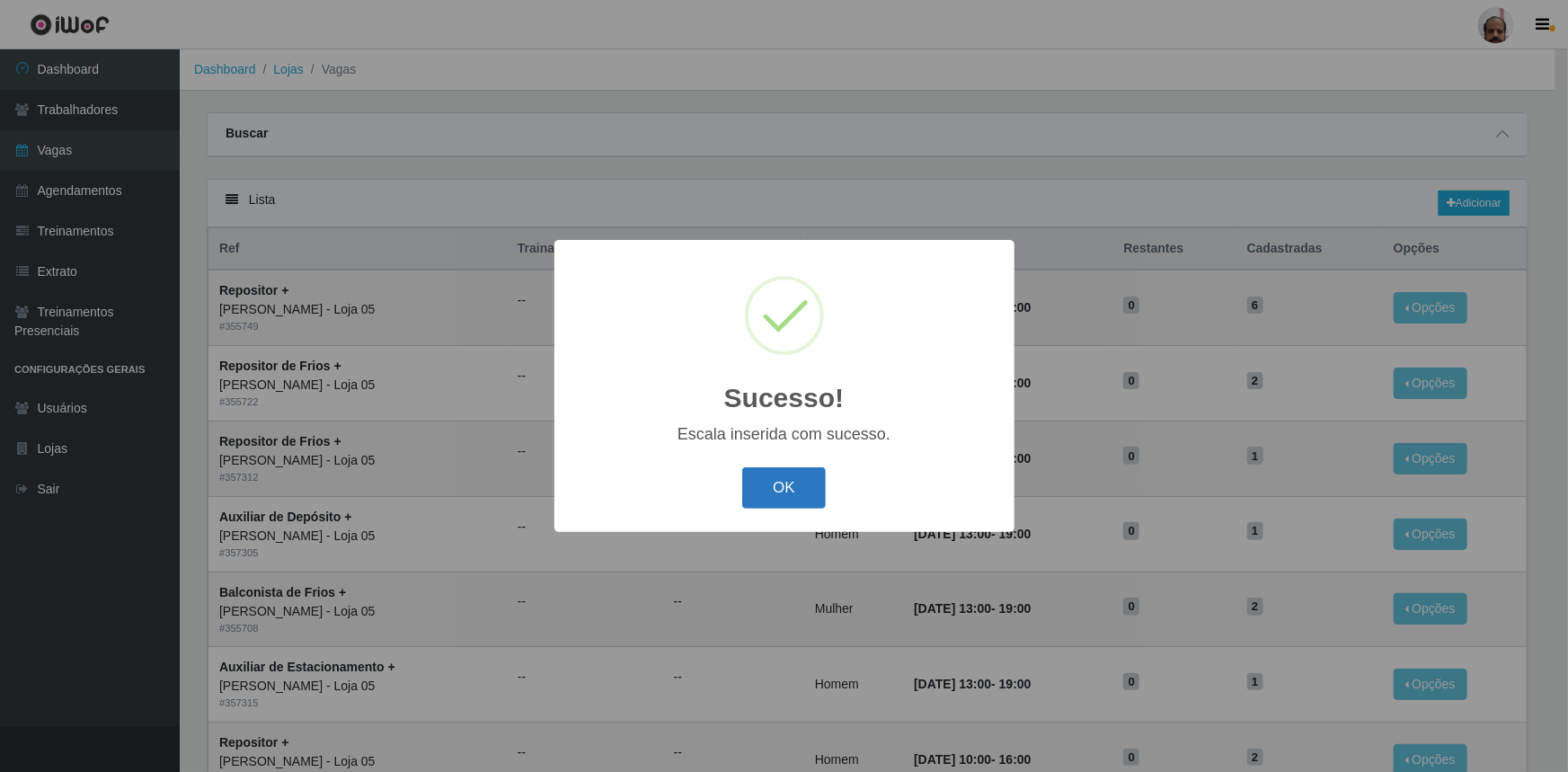
click at [799, 491] on button "OK" at bounding box center [784, 488] width 83 height 42
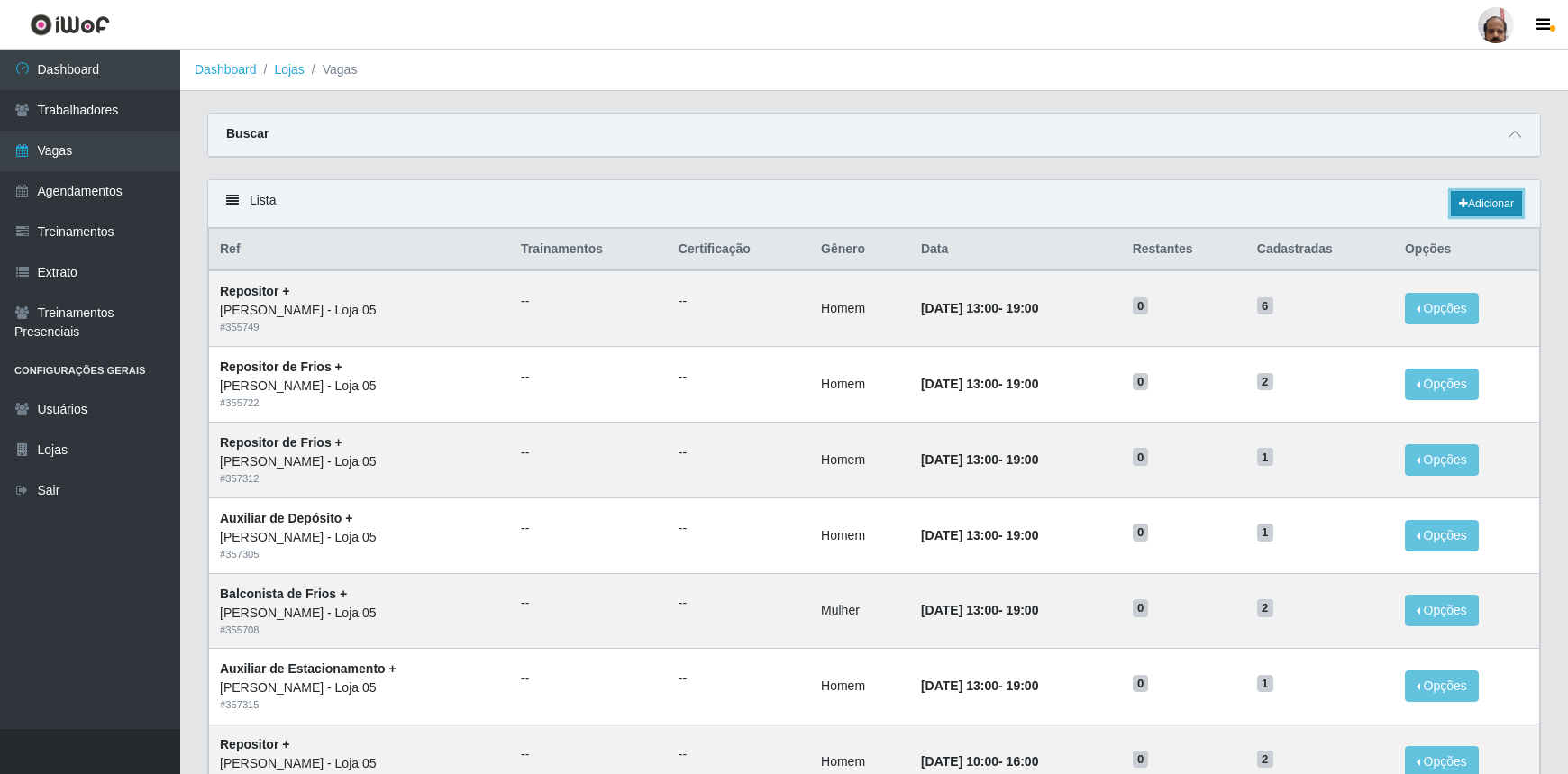
click at [1490, 209] on link "Adicionar" at bounding box center [1487, 203] width 71 height 25
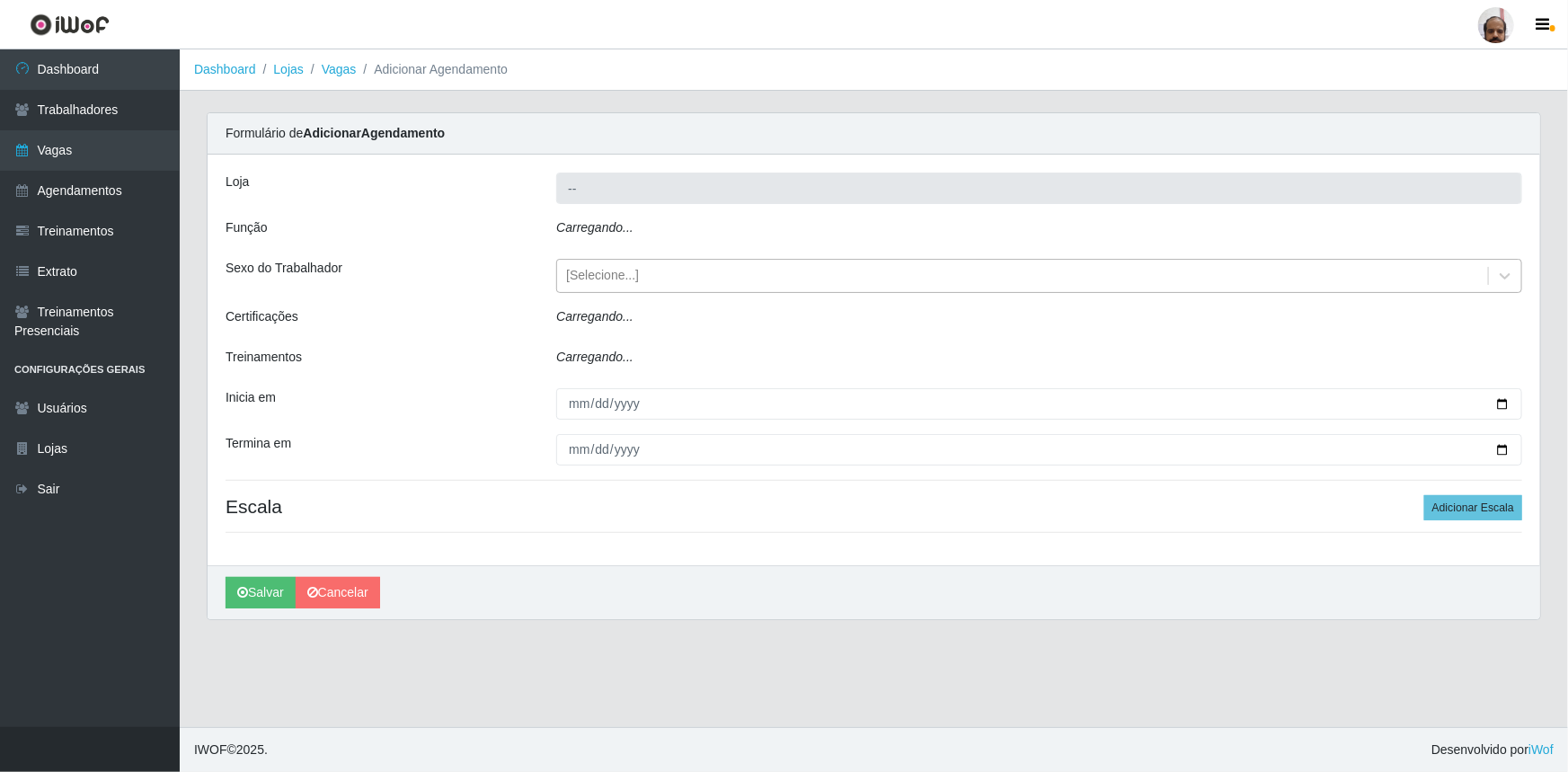
type input "[PERSON_NAME] - Loja 05"
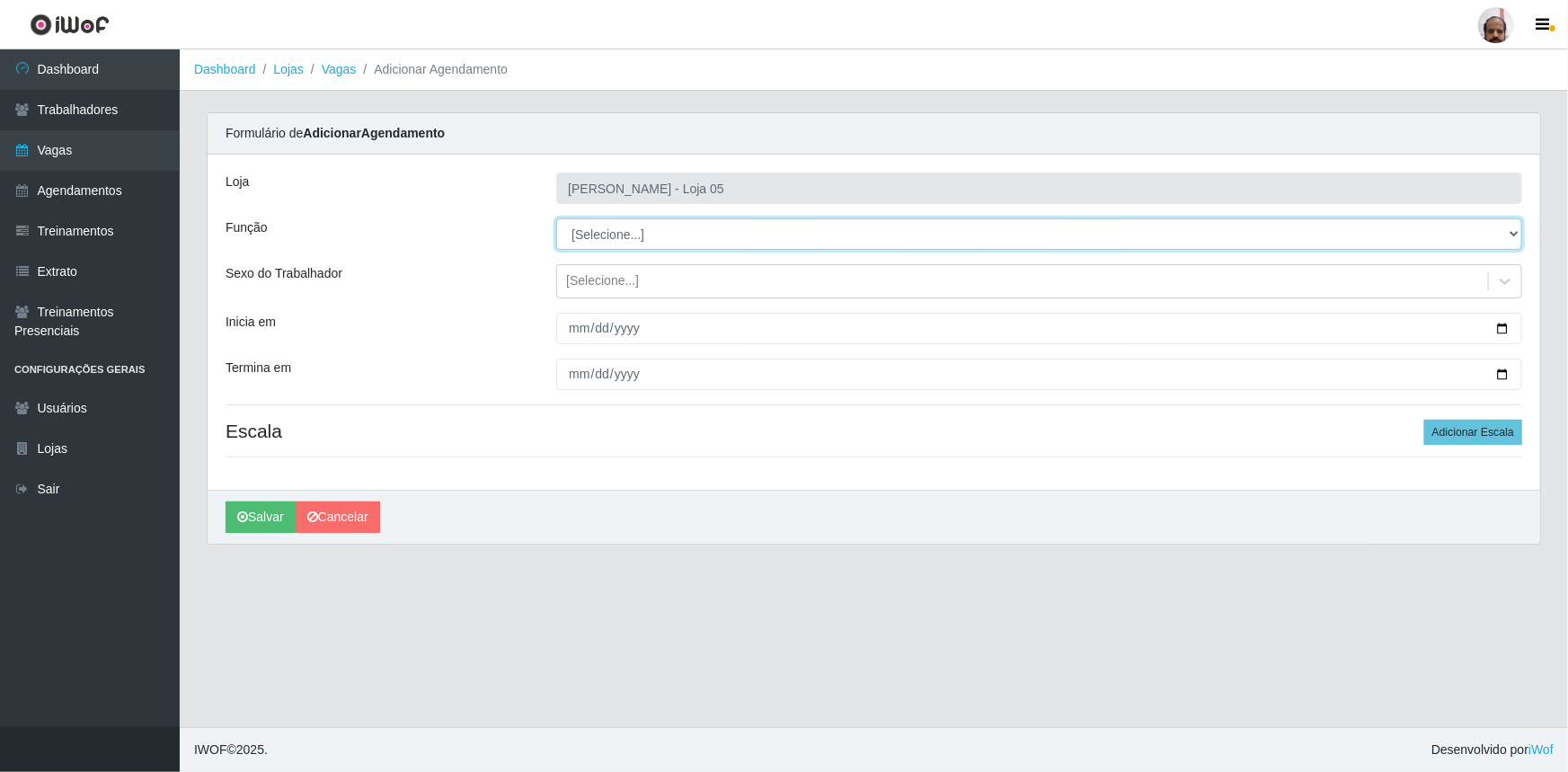
drag, startPoint x: 1515, startPoint y: 234, endPoint x: 1487, endPoint y: 247, distance: 30.9
click at [1515, 234] on select "[Selecione...] ASG ASG + ASG ++ Auxiliar de Depósito Auxiliar de Depósito + Aux…" at bounding box center [1039, 234] width 966 height 32
select select "112"
click at [556, 219] on select "[Selecione...] ASG ASG + ASG ++ Auxiliar de Depósito Auxiliar de Depósito + Aux…" at bounding box center [1039, 234] width 966 height 32
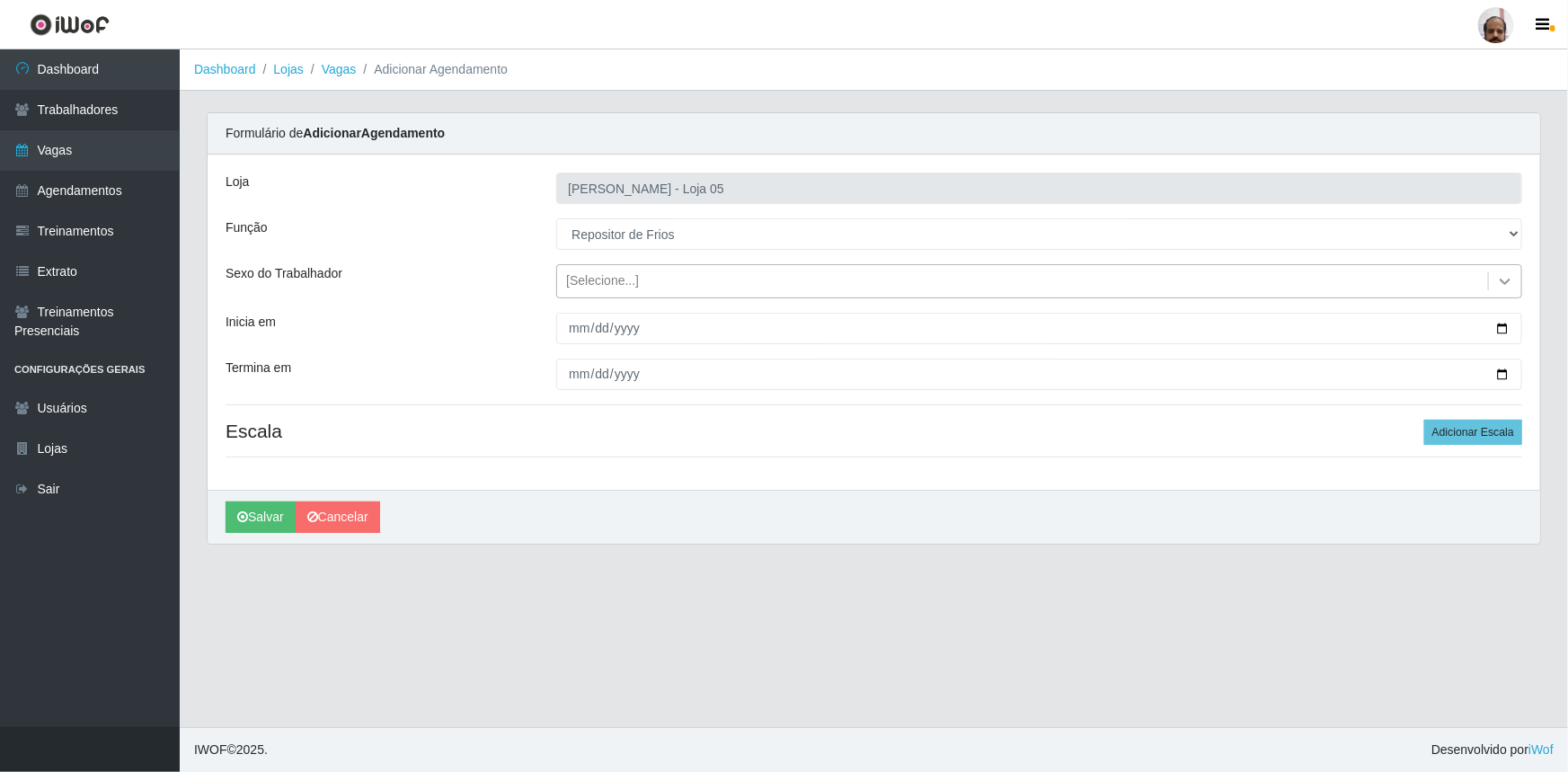
click at [1506, 288] on icon at bounding box center [1505, 281] width 18 height 18
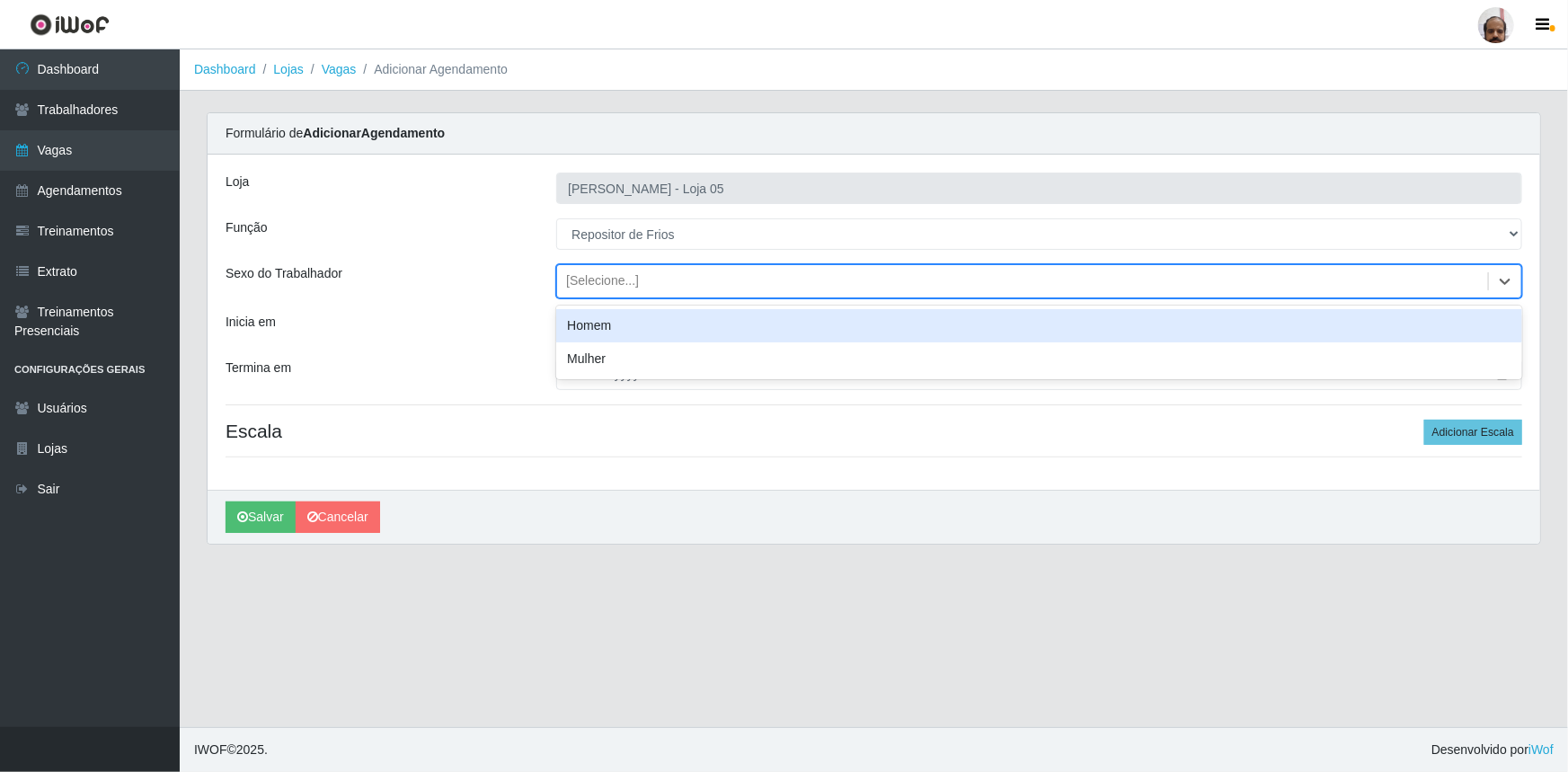
click at [642, 332] on div "Homem" at bounding box center [1039, 326] width 966 height 33
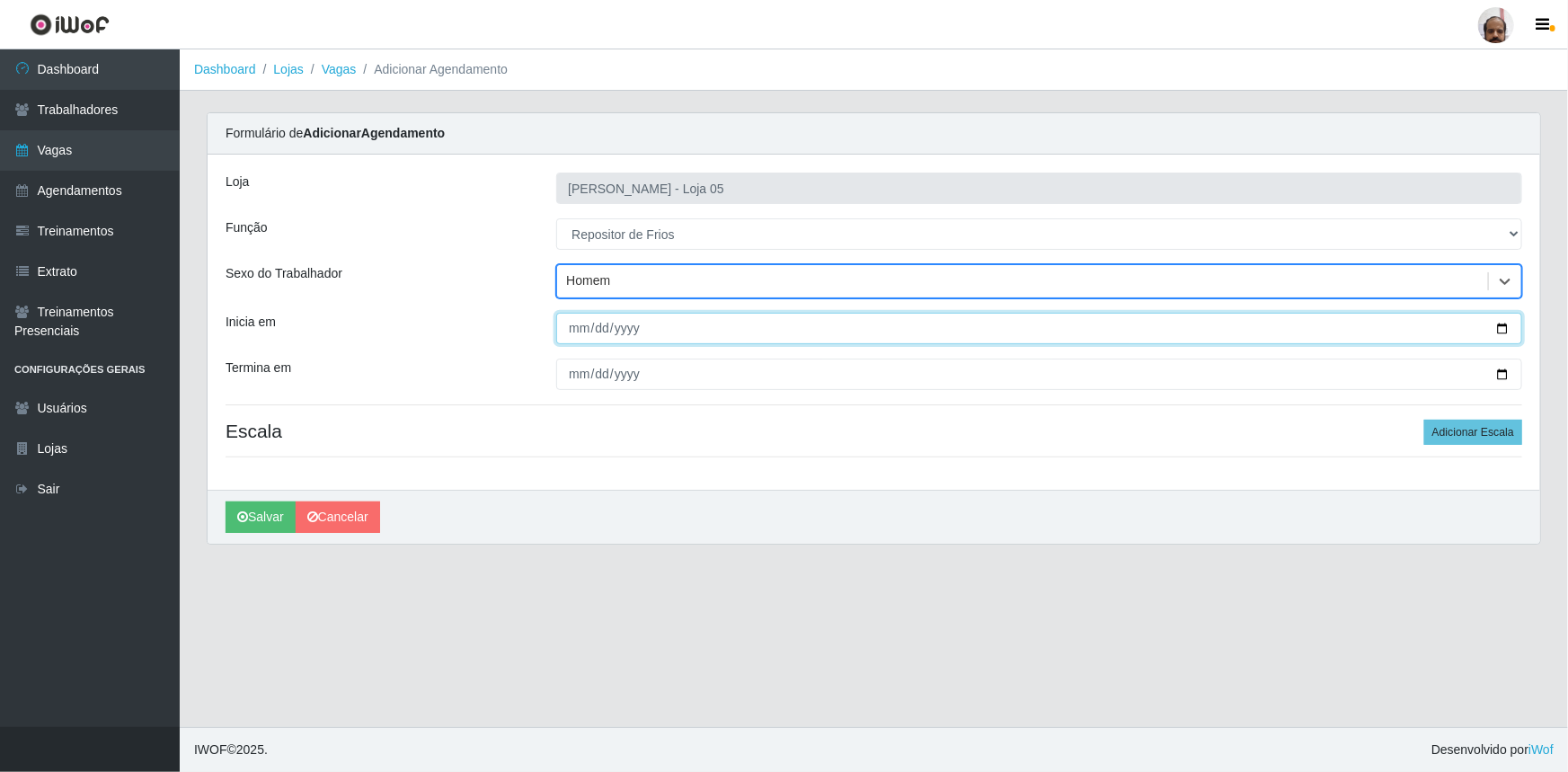
click at [1501, 325] on input "Inicia em" at bounding box center [1039, 328] width 966 height 32
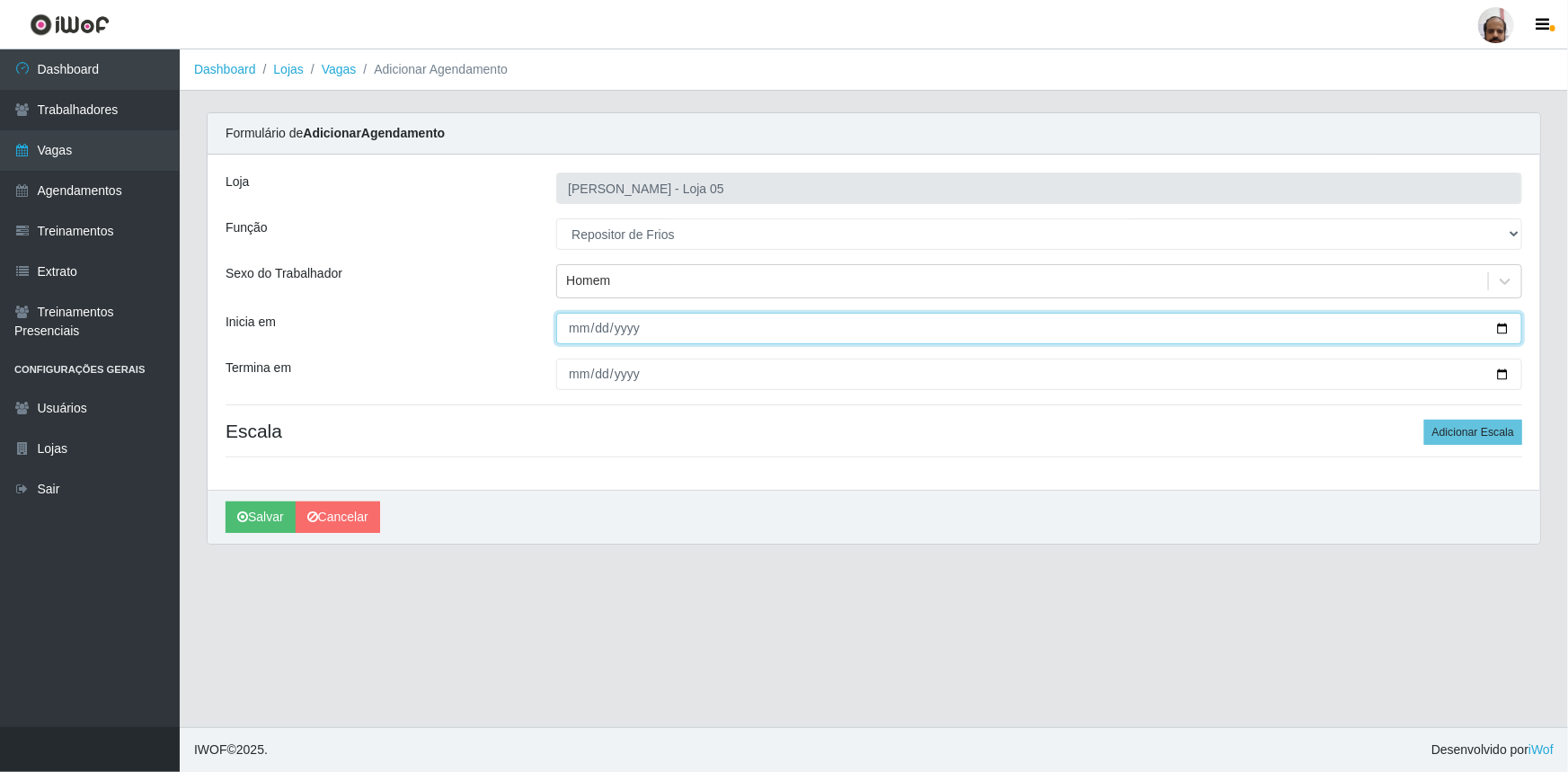
type input "[DATE]"
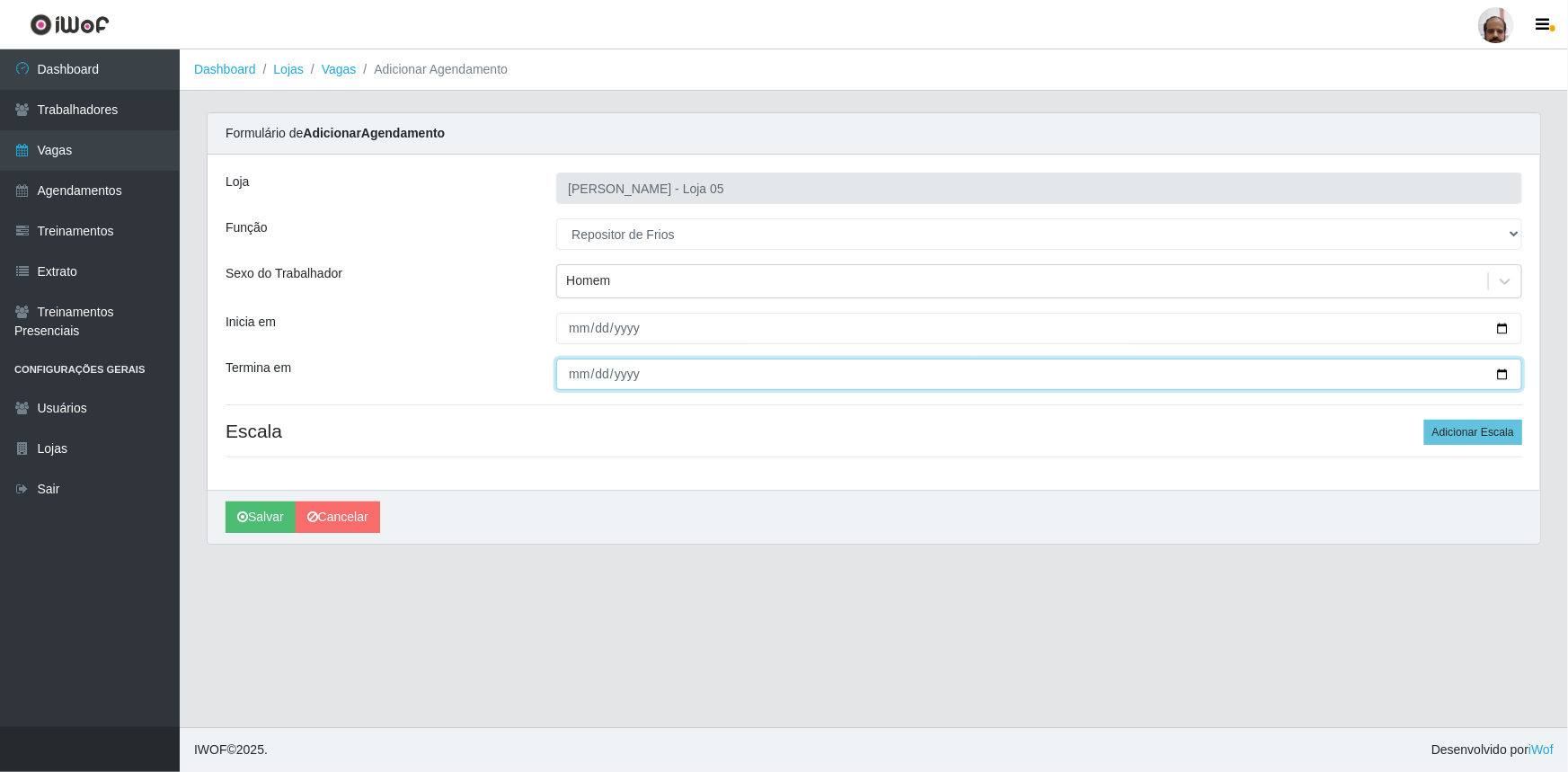
click at [1496, 375] on input "Termina em" at bounding box center [1039, 374] width 966 height 32
type input "[DATE]"
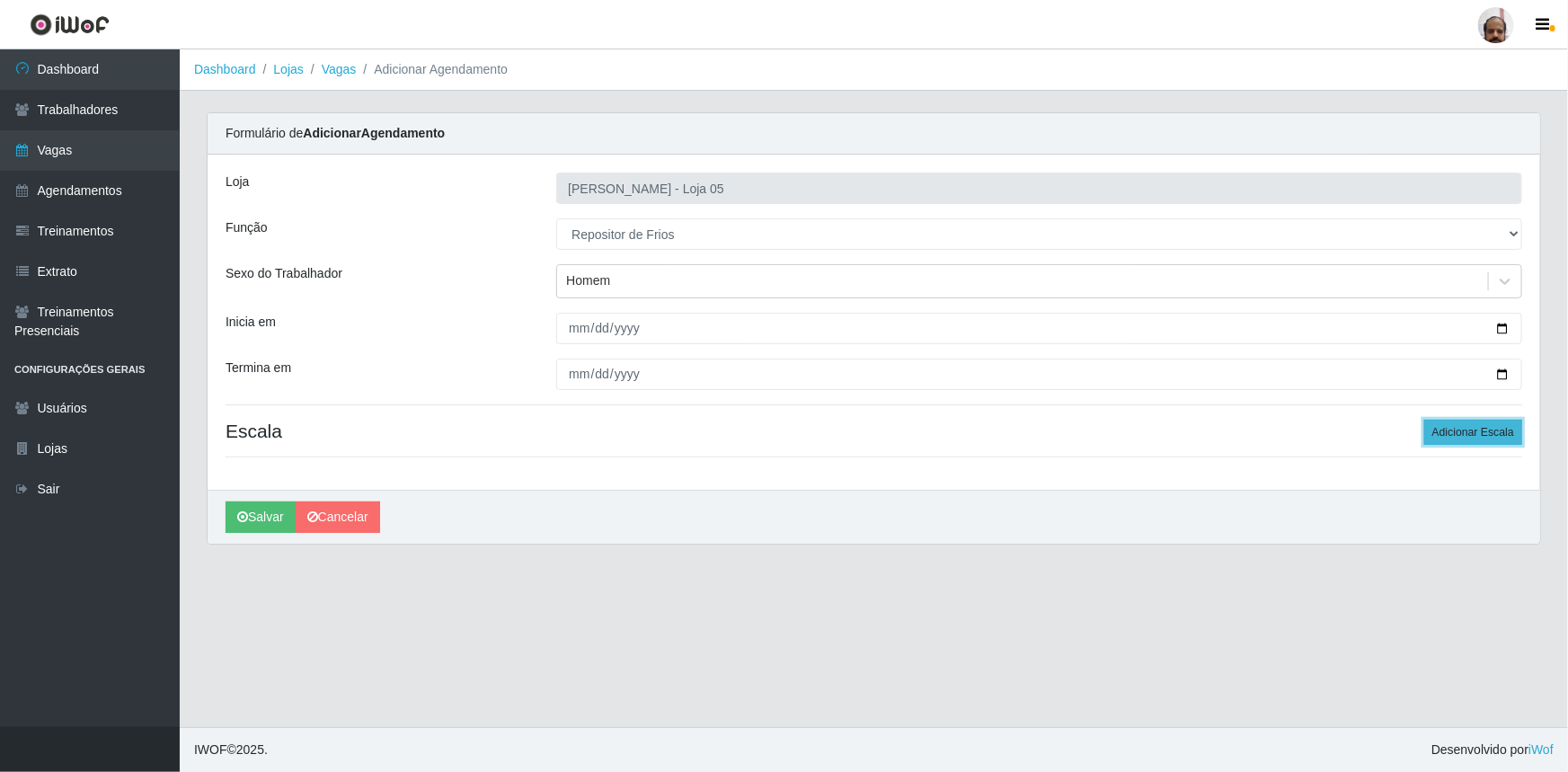
click at [1489, 428] on button "Adicionar Escala" at bounding box center [1473, 432] width 98 height 25
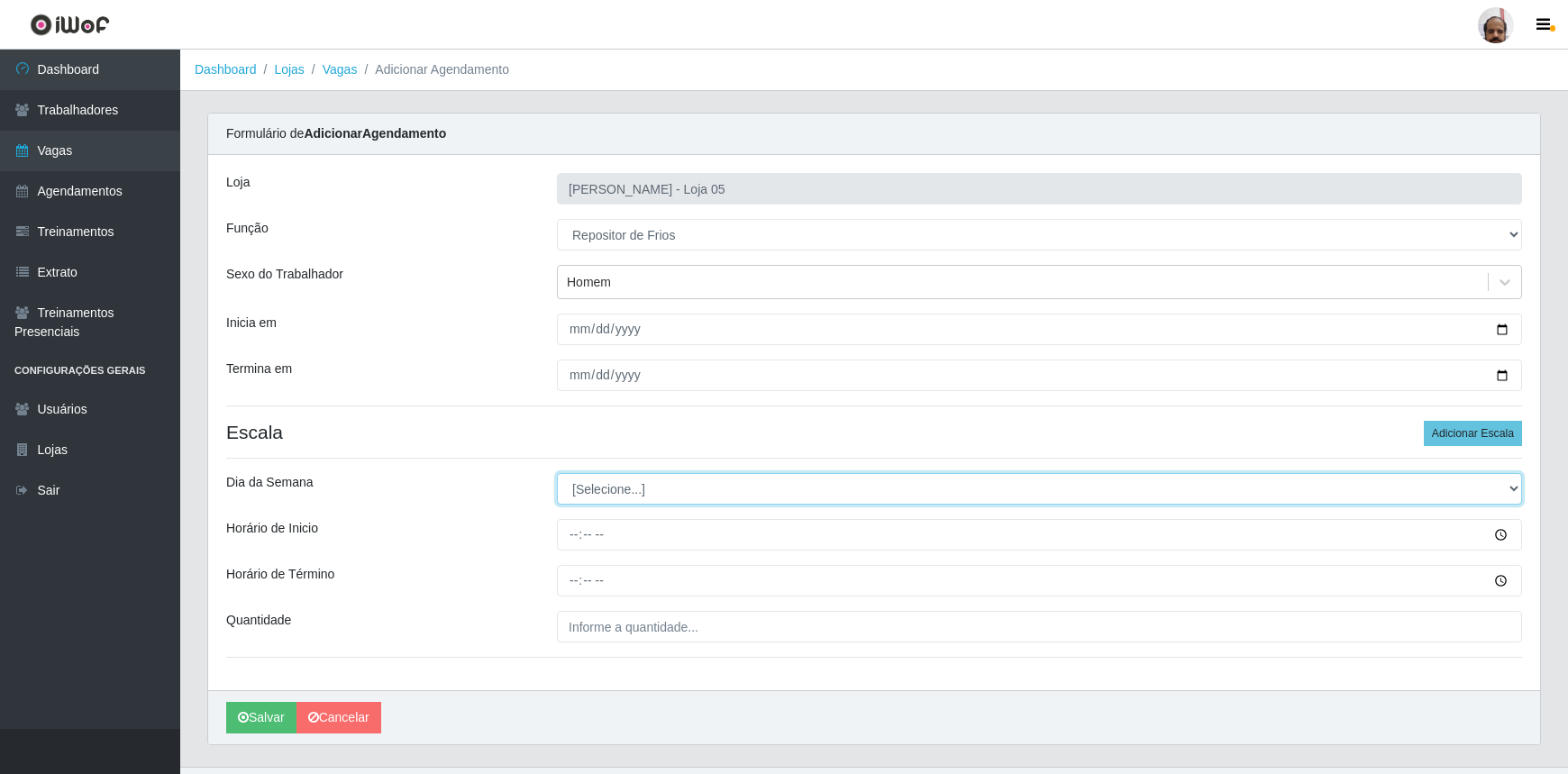
click at [1510, 481] on select "[Selecione...] Segunda Terça Quarta Quinta Sexta Sábado Domingo" at bounding box center [1039, 489] width 965 height 32
select select "3"
click at [557, 473] on select "[Selecione...] Segunda Terça Quarta Quinta Sexta Sábado Domingo" at bounding box center [1039, 489] width 965 height 32
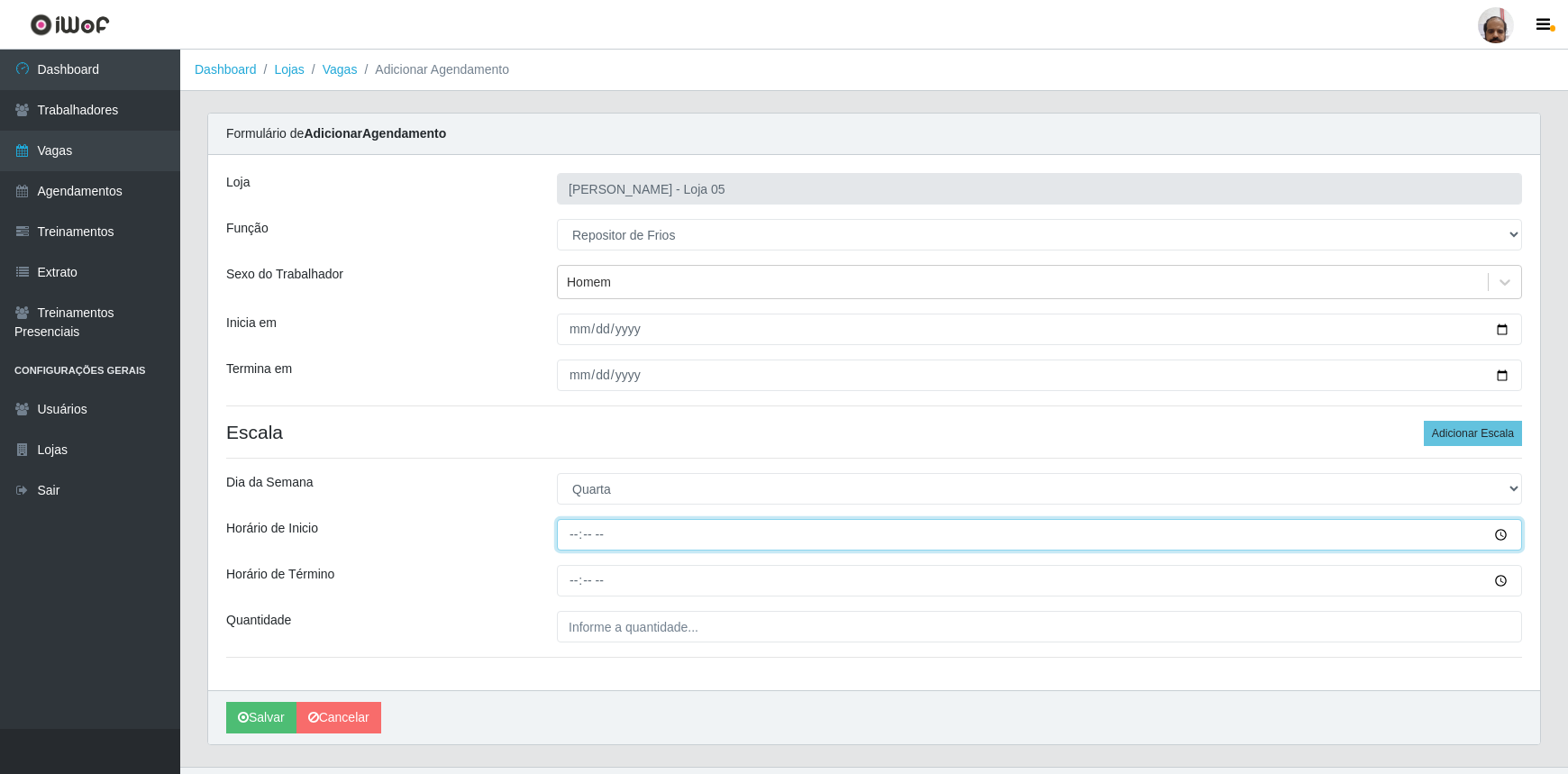
click at [569, 540] on input "Horário de Inicio" at bounding box center [1039, 535] width 965 height 32
type input "16:00"
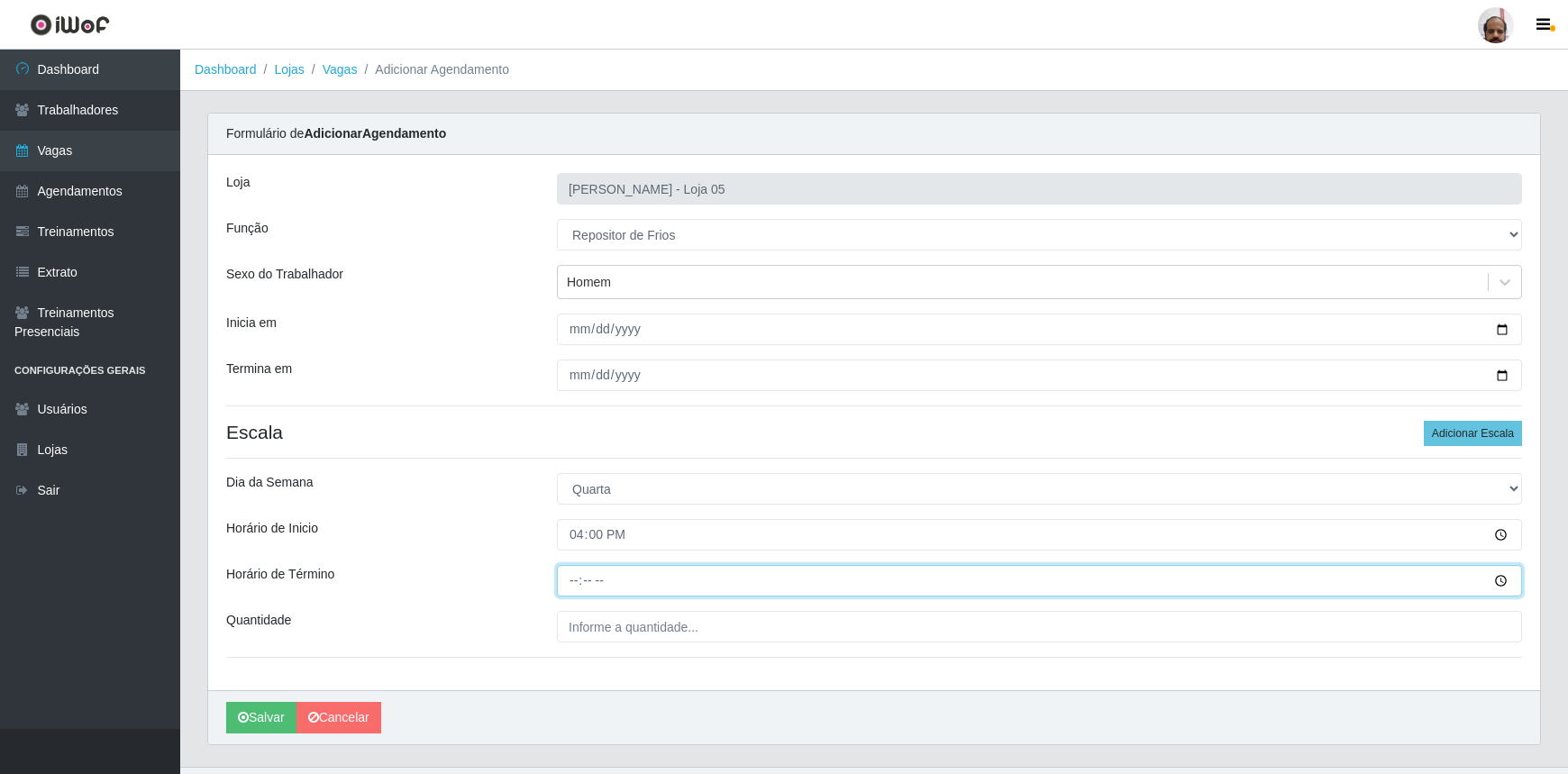
click at [570, 583] on input "Horário de Término" at bounding box center [1039, 580] width 965 height 32
type input "22:00"
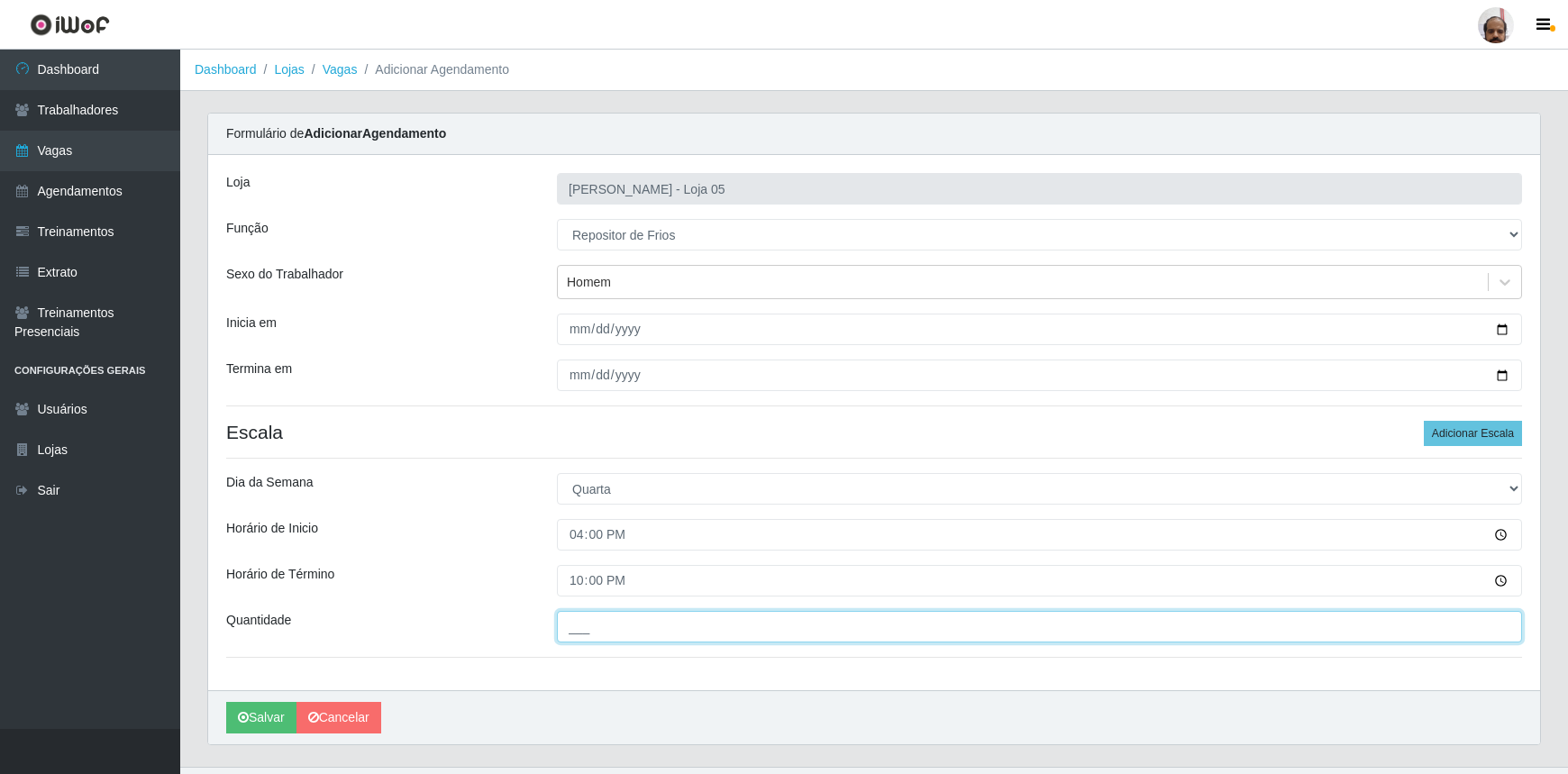
click at [577, 632] on input "___" at bounding box center [1039, 626] width 965 height 32
type input "1__"
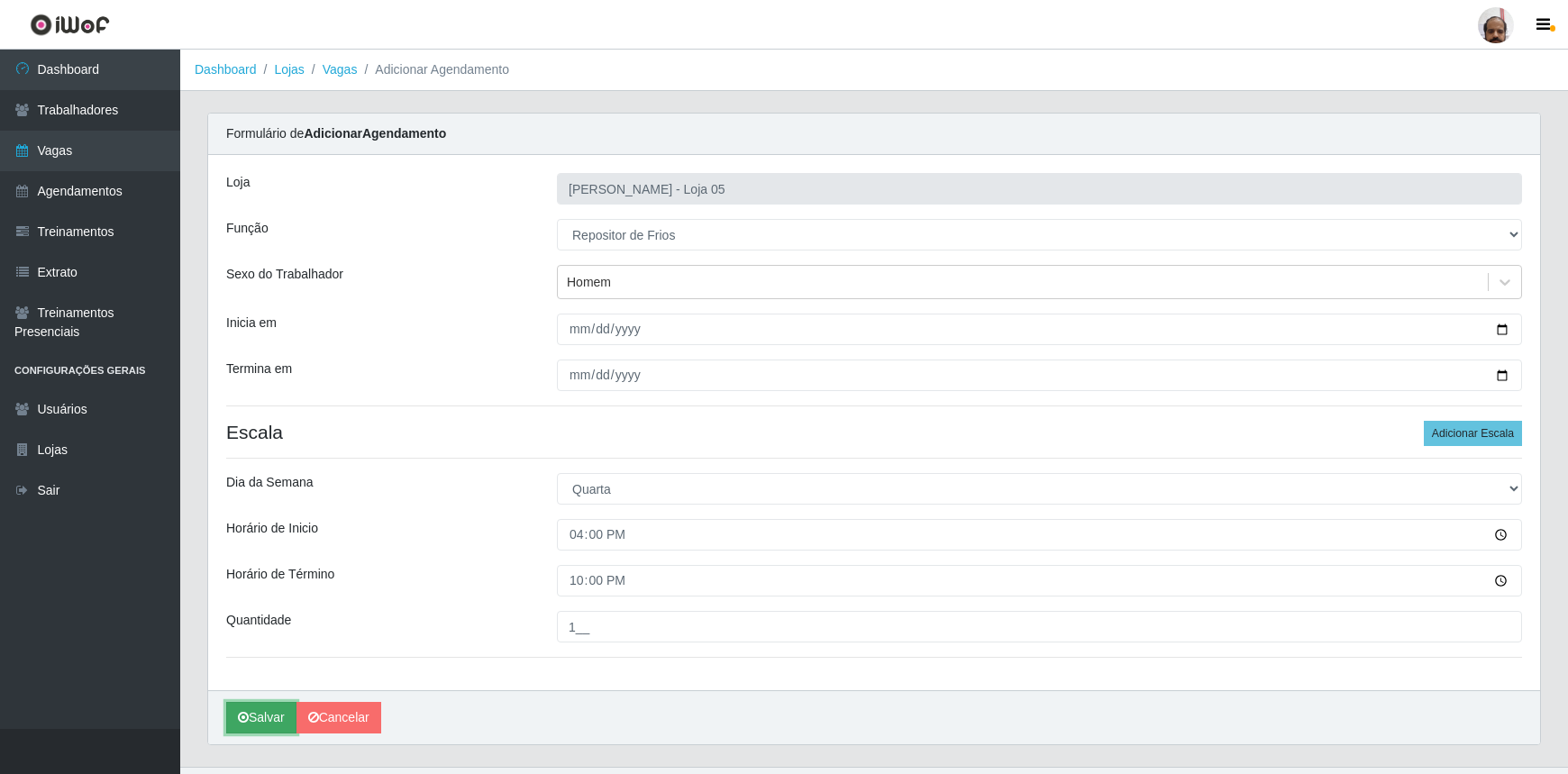
click at [277, 722] on button "Salvar" at bounding box center [261, 717] width 70 height 32
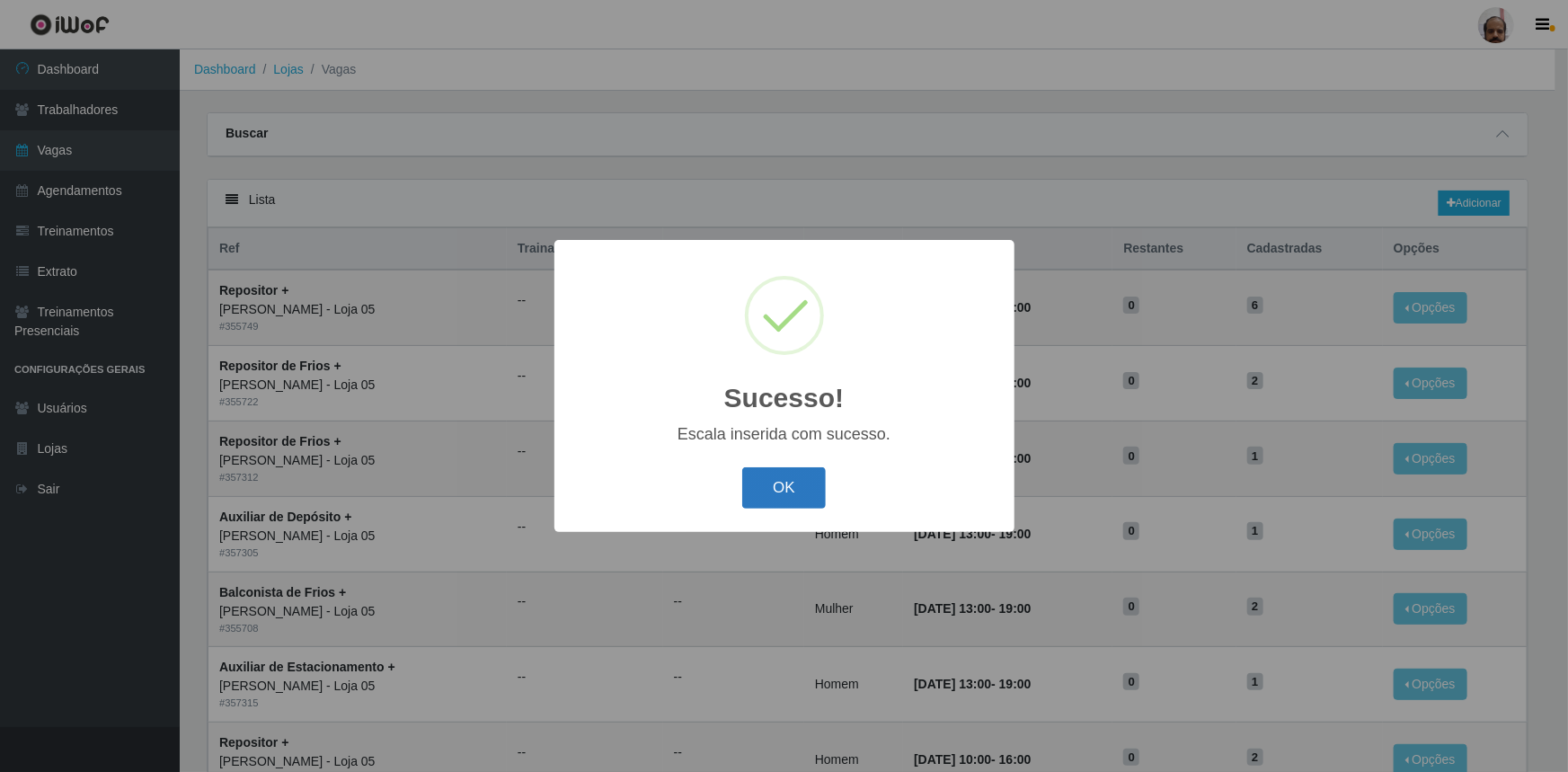
click at [750, 497] on button "OK" at bounding box center [784, 488] width 83 height 42
